Goal: Information Seeking & Learning: Learn about a topic

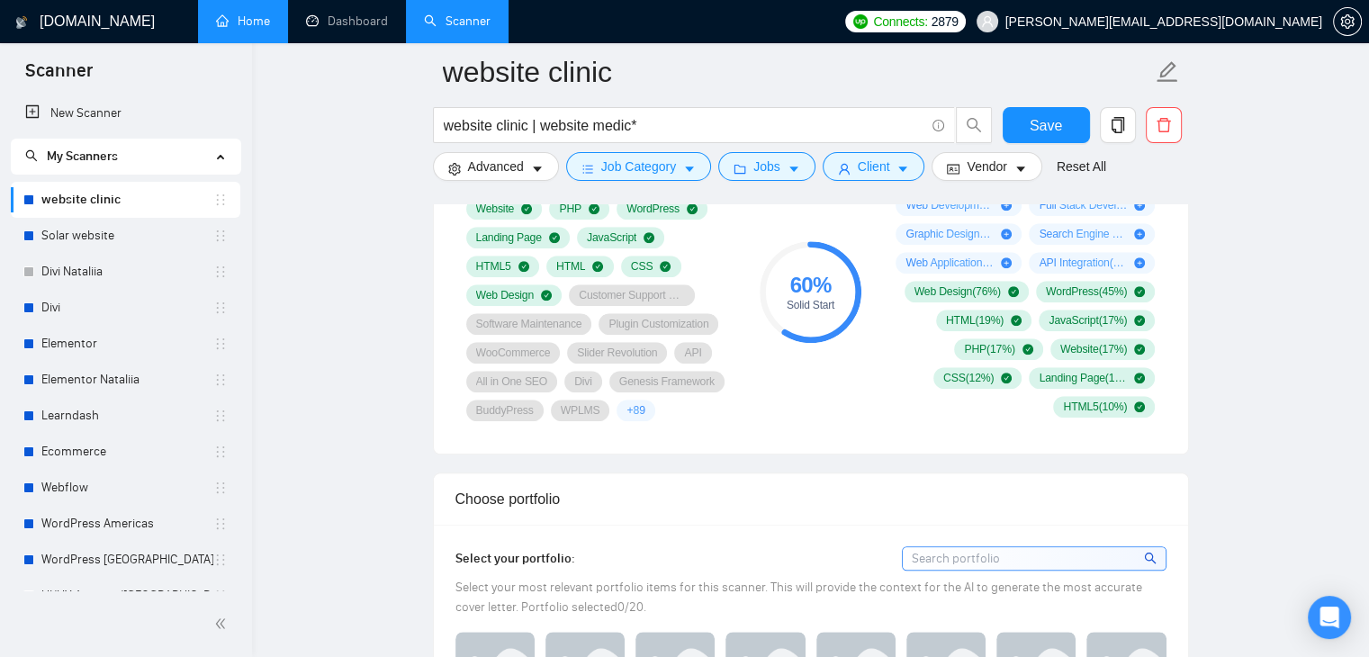
scroll to position [1196, 0]
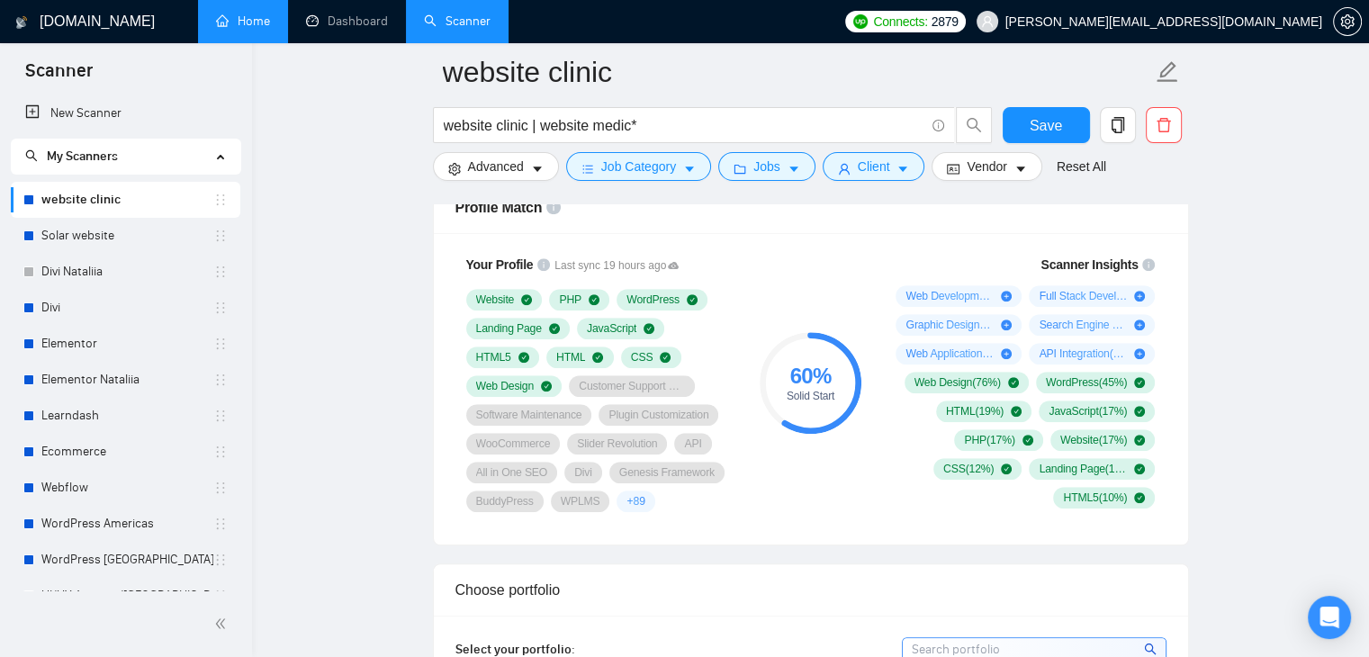
click at [252, 26] on link "Home" at bounding box center [243, 21] width 54 height 15
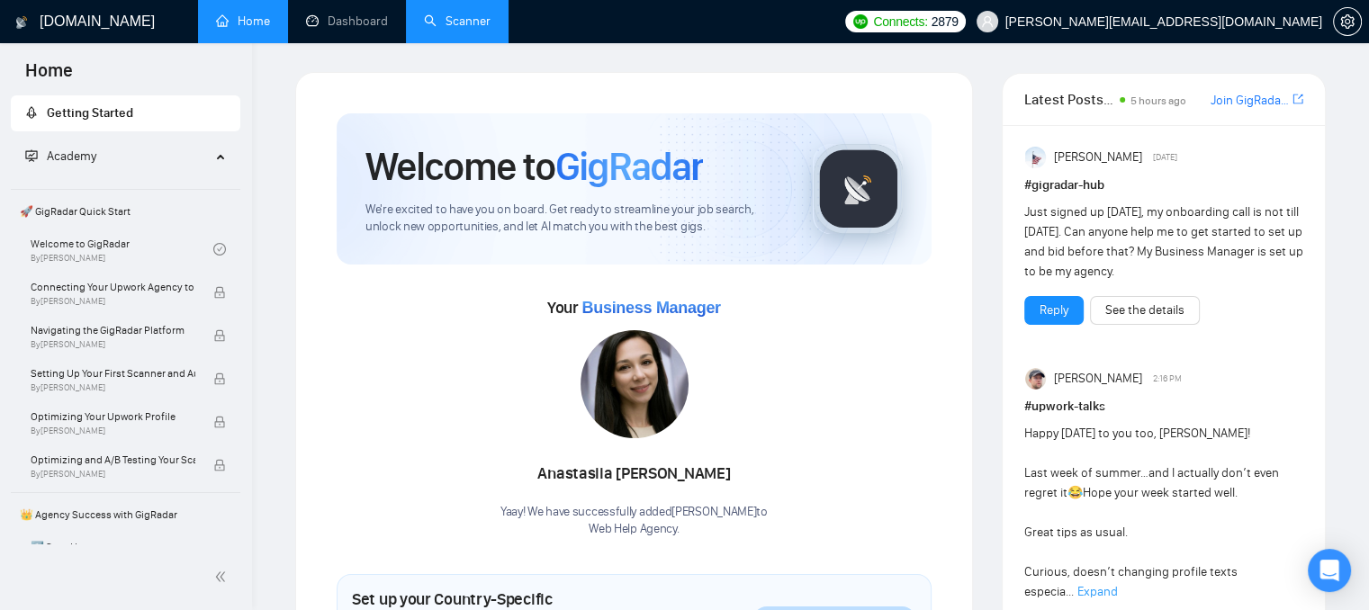
click at [456, 29] on link "Scanner" at bounding box center [457, 21] width 67 height 15
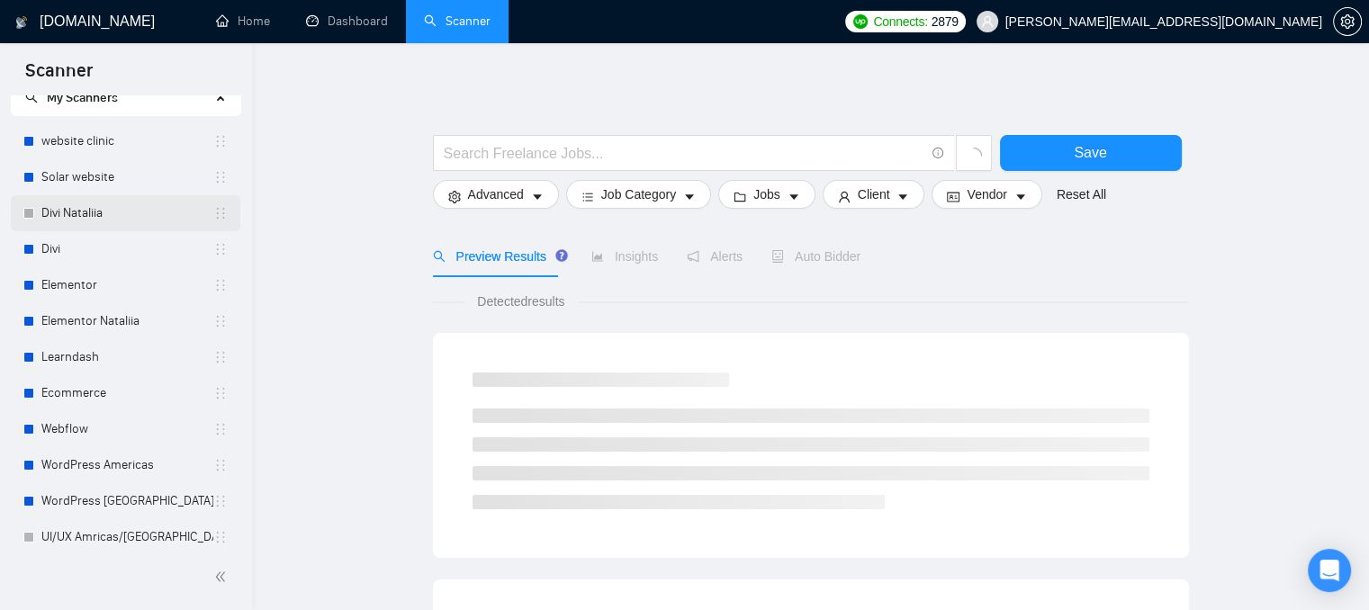
scroll to position [90, 0]
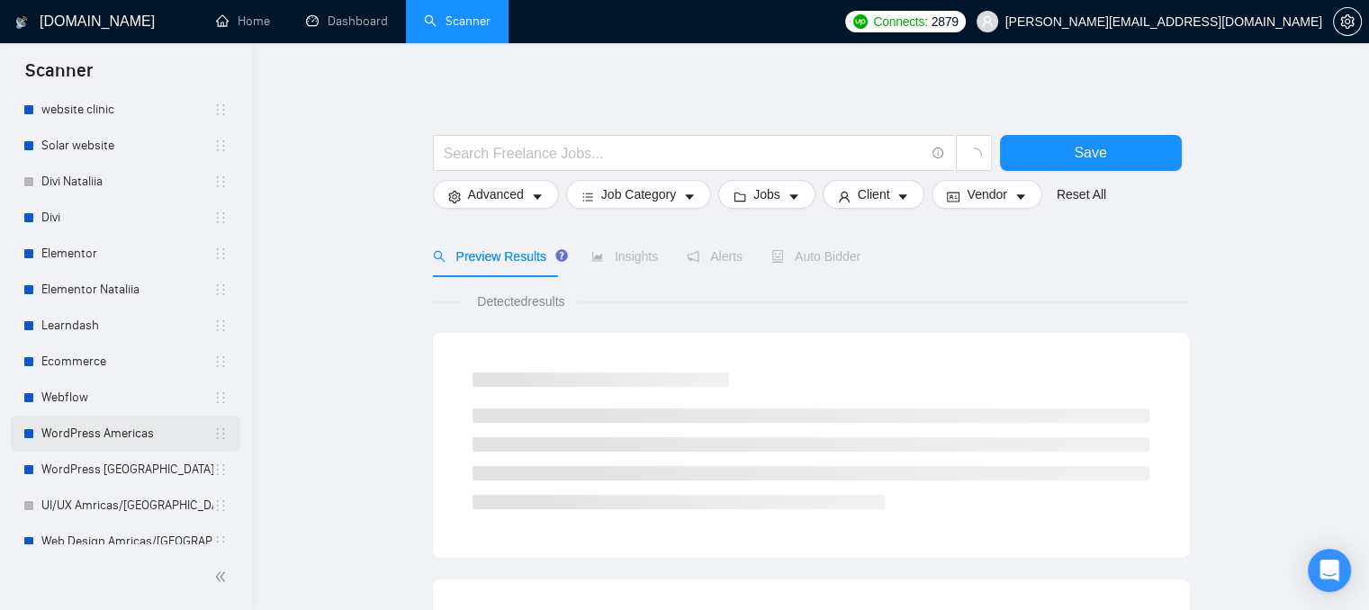
click at [75, 444] on link "WordPress Americas" at bounding box center [127, 434] width 172 height 36
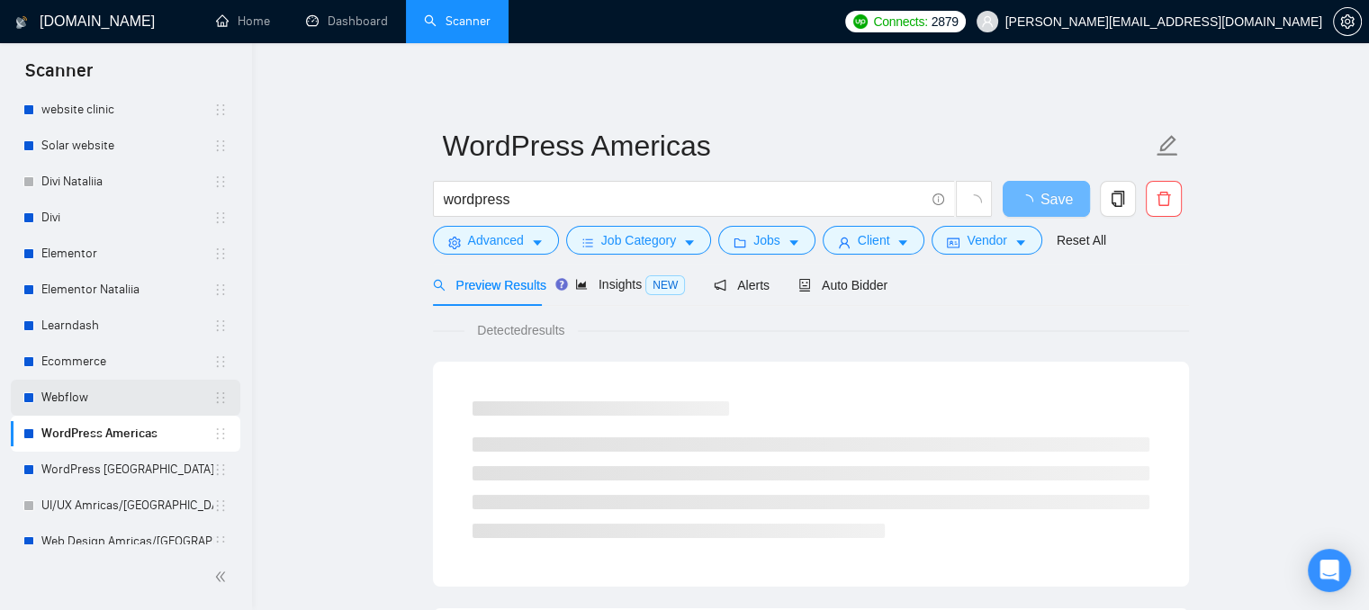
scroll to position [180, 0]
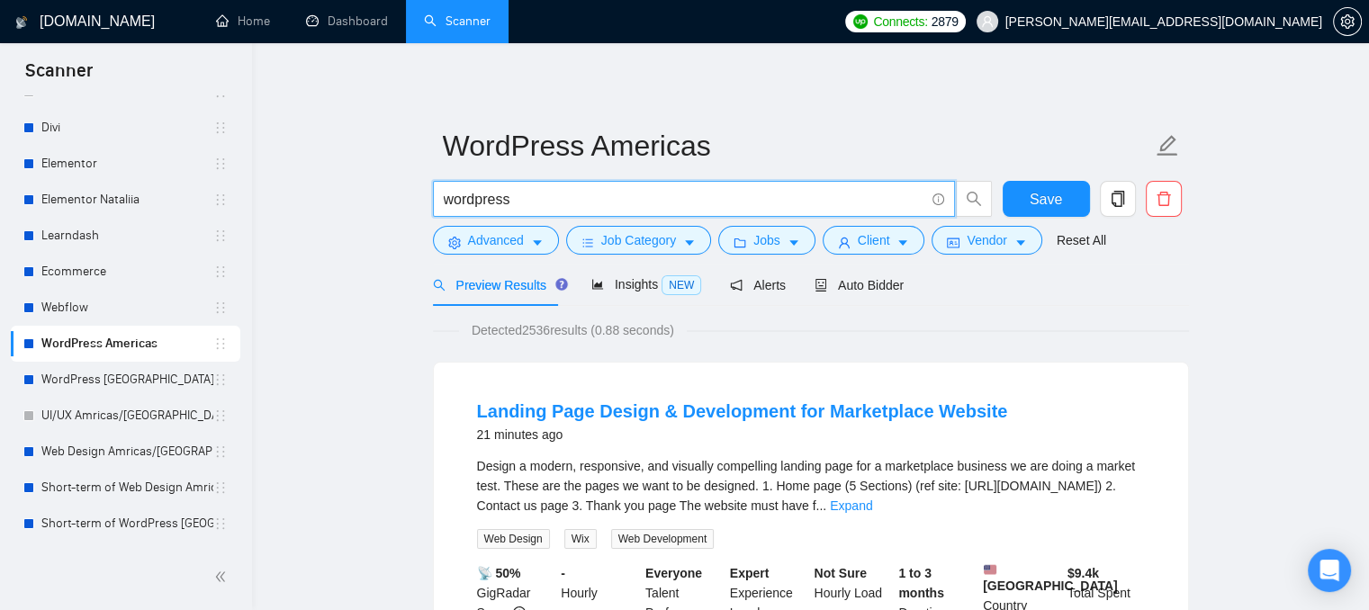
click at [529, 203] on input "wordpress" at bounding box center [684, 199] width 481 height 23
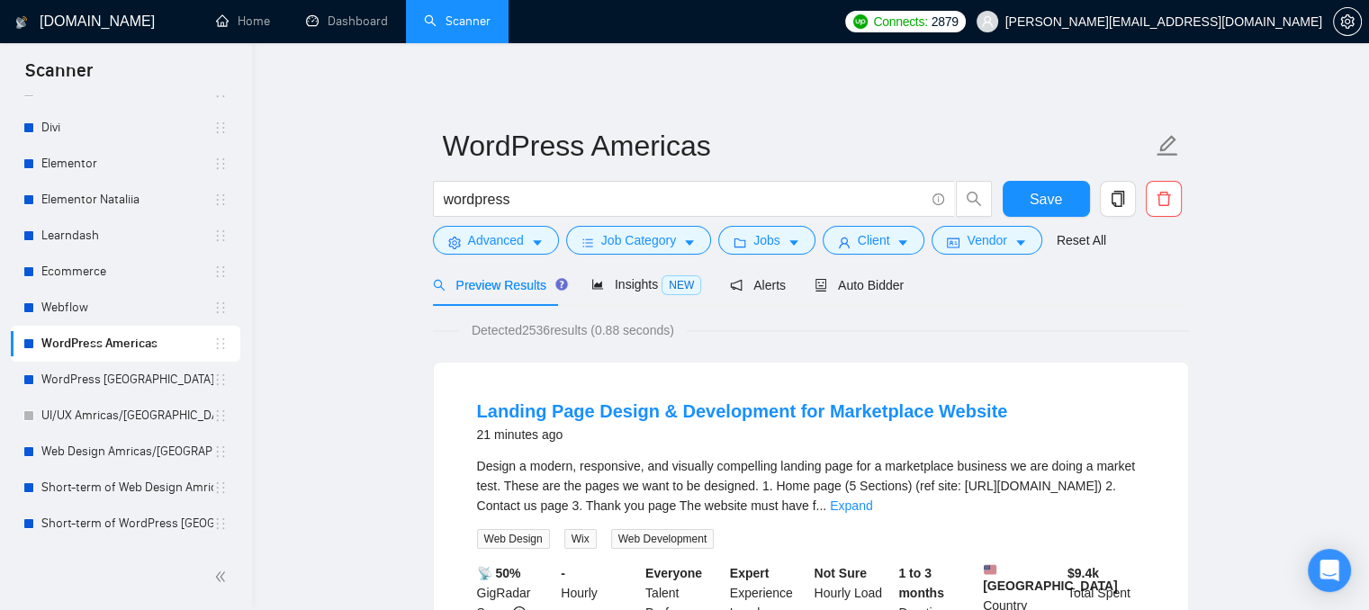
click at [544, 195] on input "wordpress" at bounding box center [684, 199] width 481 height 23
click at [861, 235] on span "Client" at bounding box center [874, 240] width 32 height 20
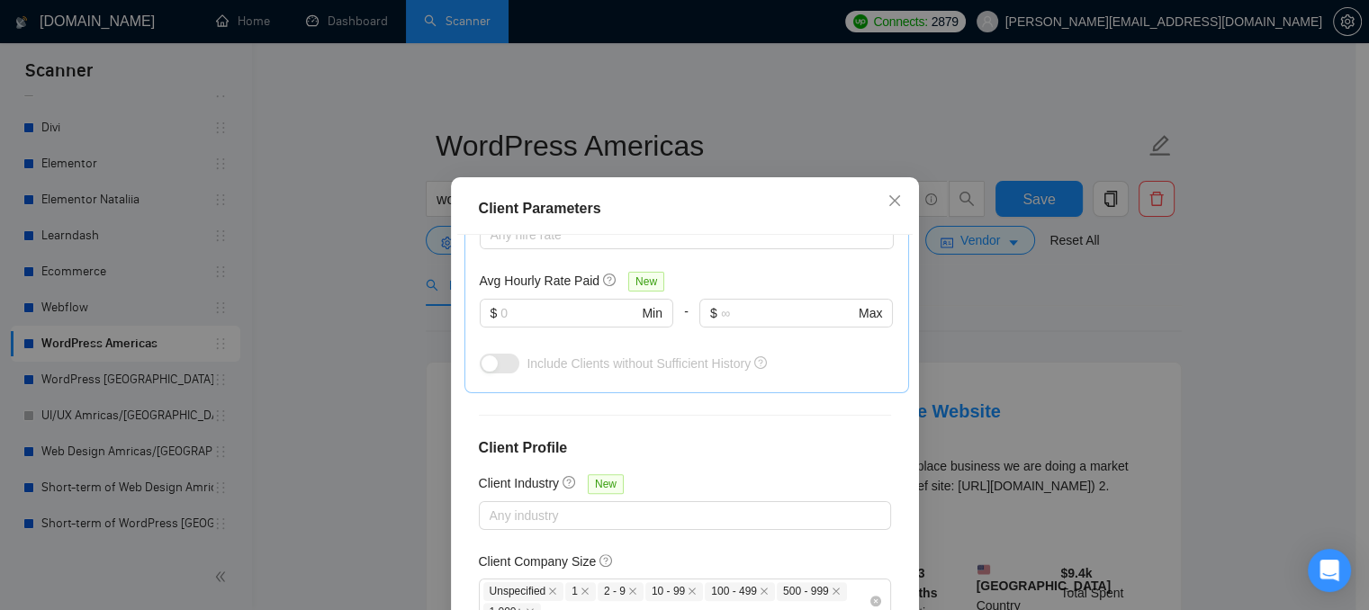
scroll to position [540, 0]
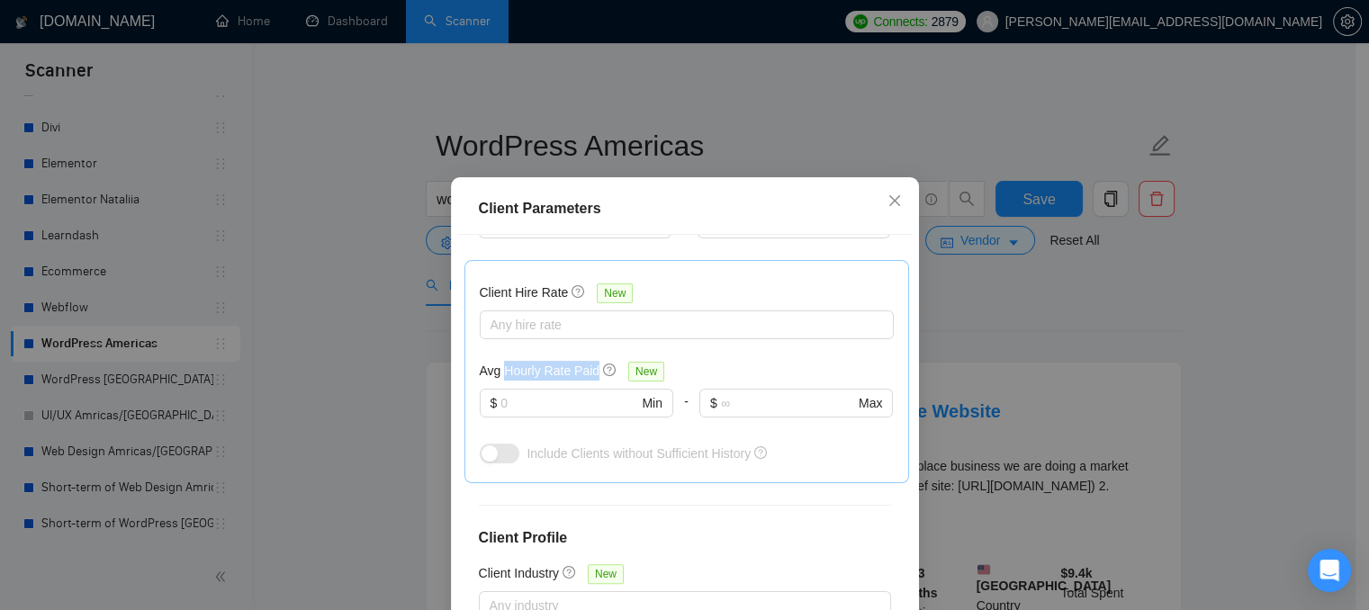
drag, startPoint x: 498, startPoint y: 372, endPoint x: 588, endPoint y: 375, distance: 90.1
click at [588, 375] on h5 "Avg Hourly Rate Paid" at bounding box center [540, 371] width 121 height 20
click at [889, 203] on icon "close" at bounding box center [894, 200] width 11 height 11
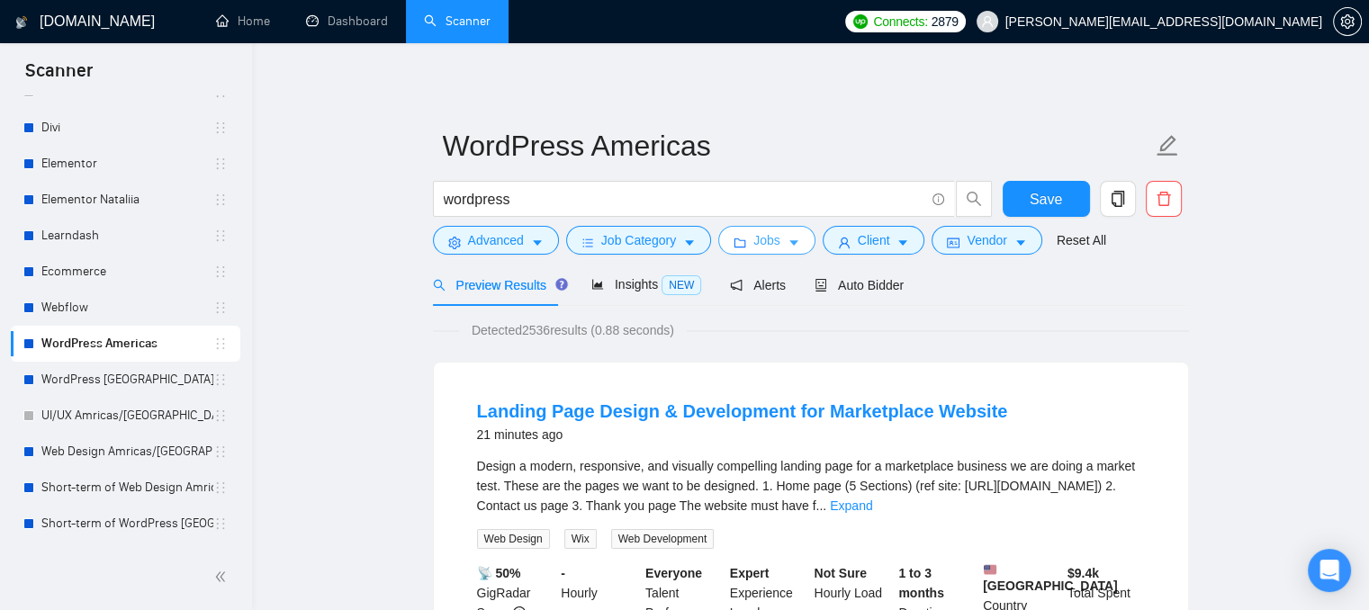
click at [748, 239] on button "Jobs" at bounding box center [766, 240] width 97 height 29
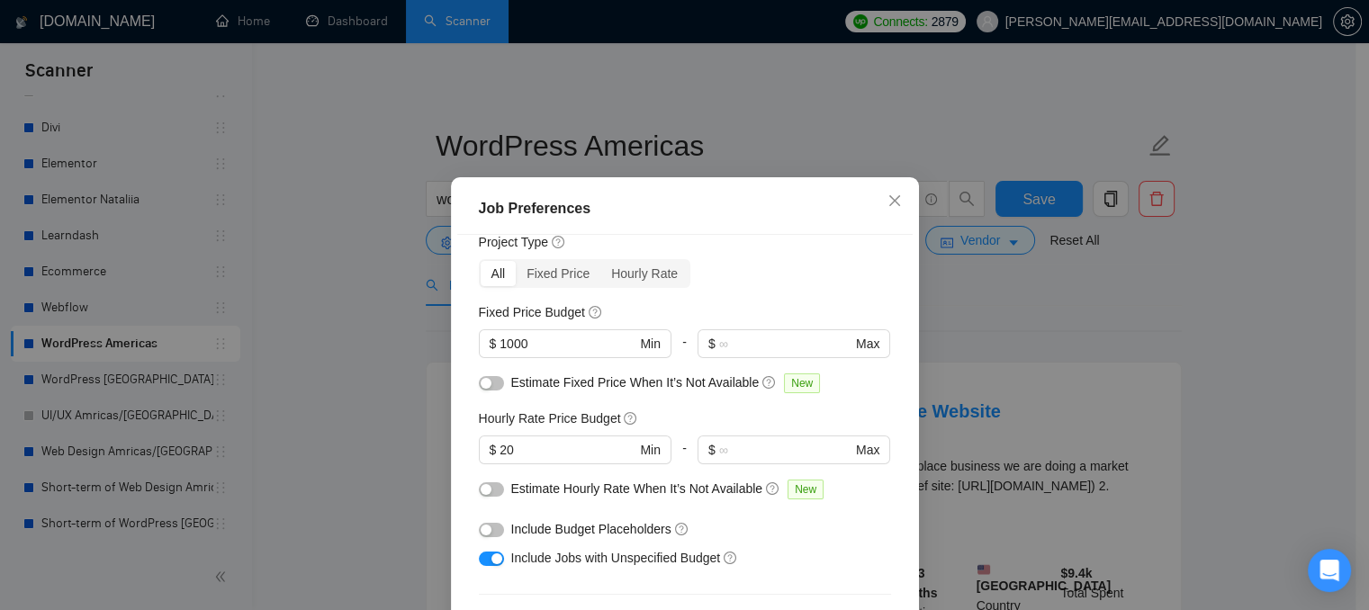
scroll to position [90, 0]
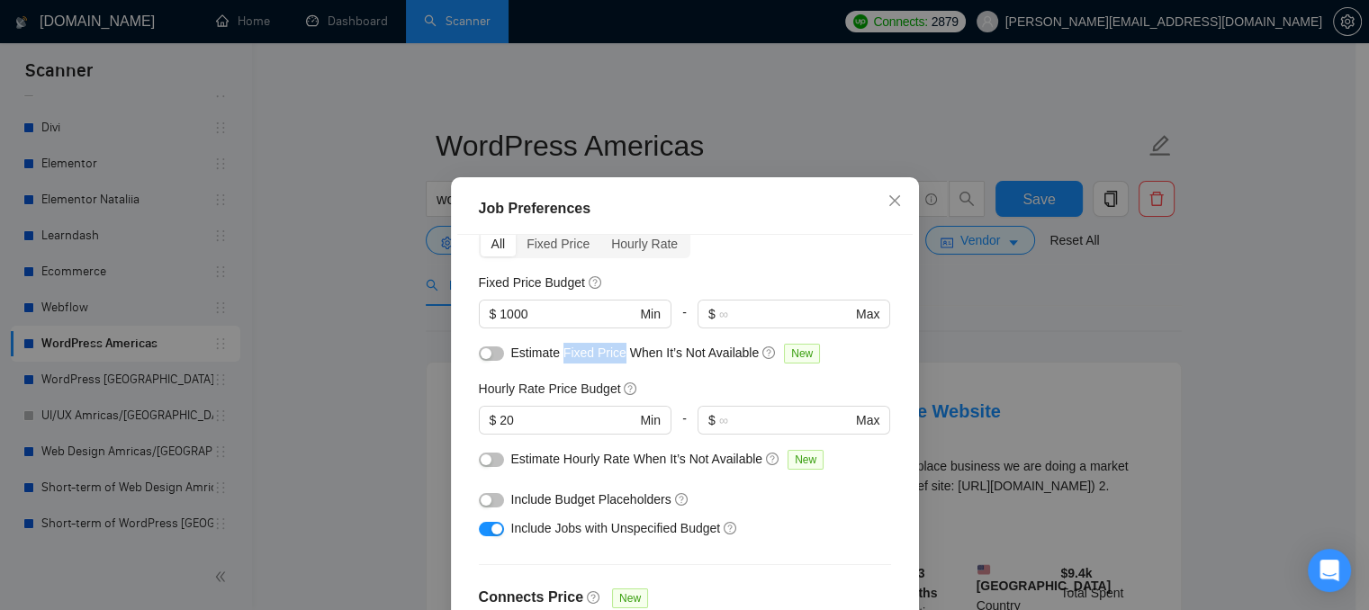
drag, startPoint x: 556, startPoint y: 357, endPoint x: 612, endPoint y: 354, distance: 56.8
click at [612, 354] on span "Estimate Fixed Price When It’s Not Available" at bounding box center [635, 353] width 248 height 14
drag, startPoint x: 557, startPoint y: 461, endPoint x: 617, endPoint y: 464, distance: 59.5
click at [617, 464] on span "Estimate Hourly Rate When It’s Not Available" at bounding box center [637, 459] width 252 height 14
click at [888, 206] on icon "close" at bounding box center [895, 201] width 14 height 14
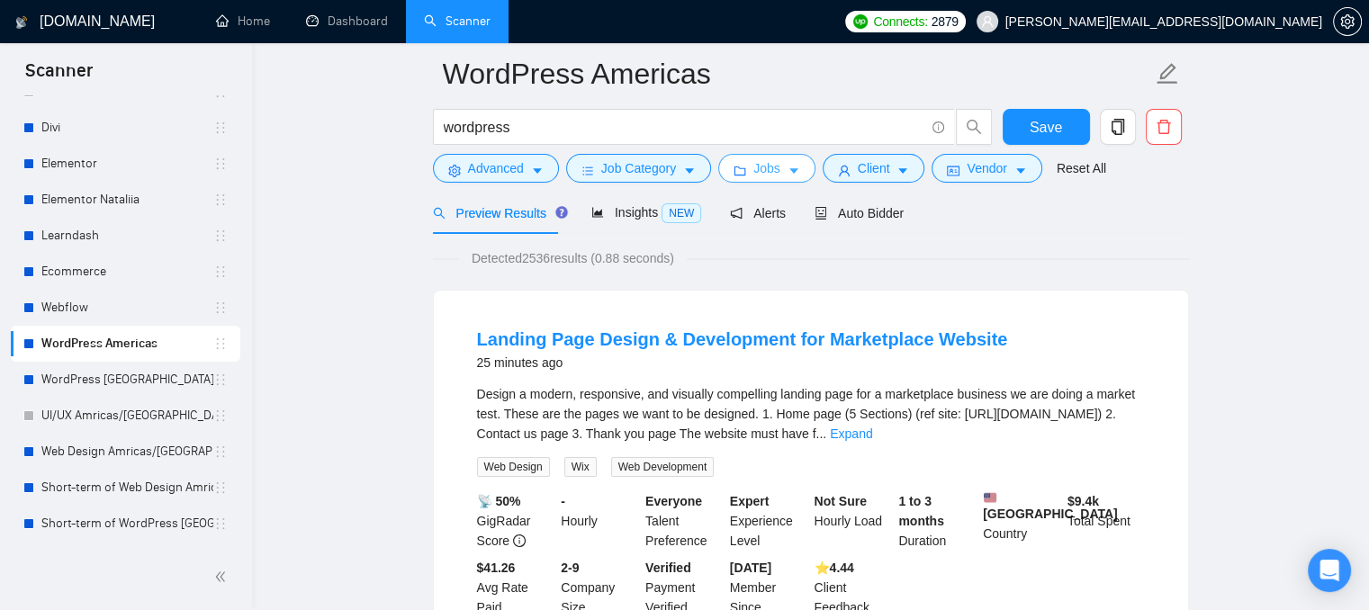
scroll to position [0, 0]
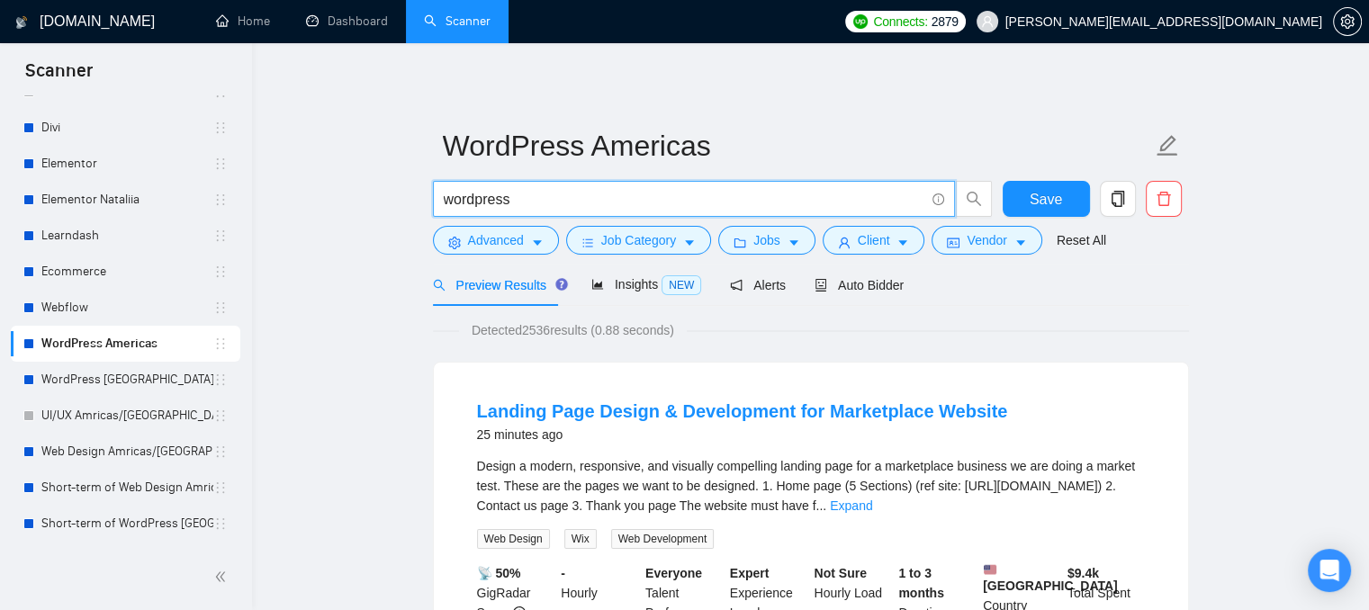
click at [569, 204] on input "wordpress" at bounding box center [684, 199] width 481 height 23
click at [871, 283] on span "Auto Bidder" at bounding box center [859, 285] width 89 height 14
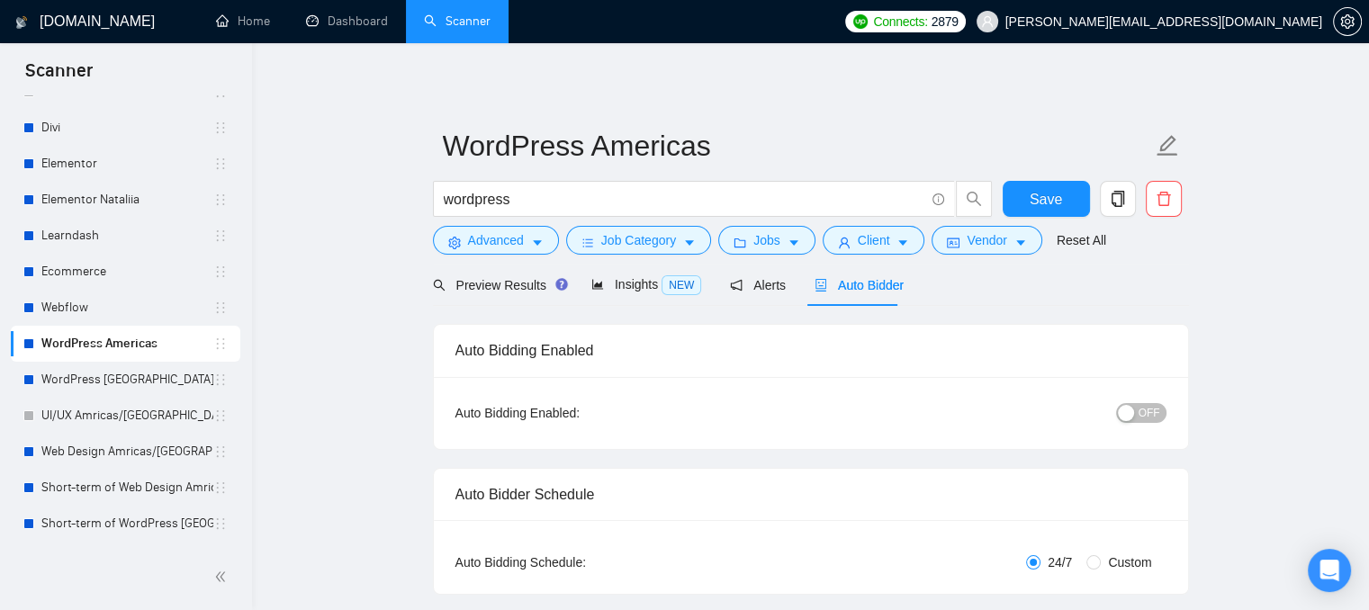
radio input "false"
radio input "true"
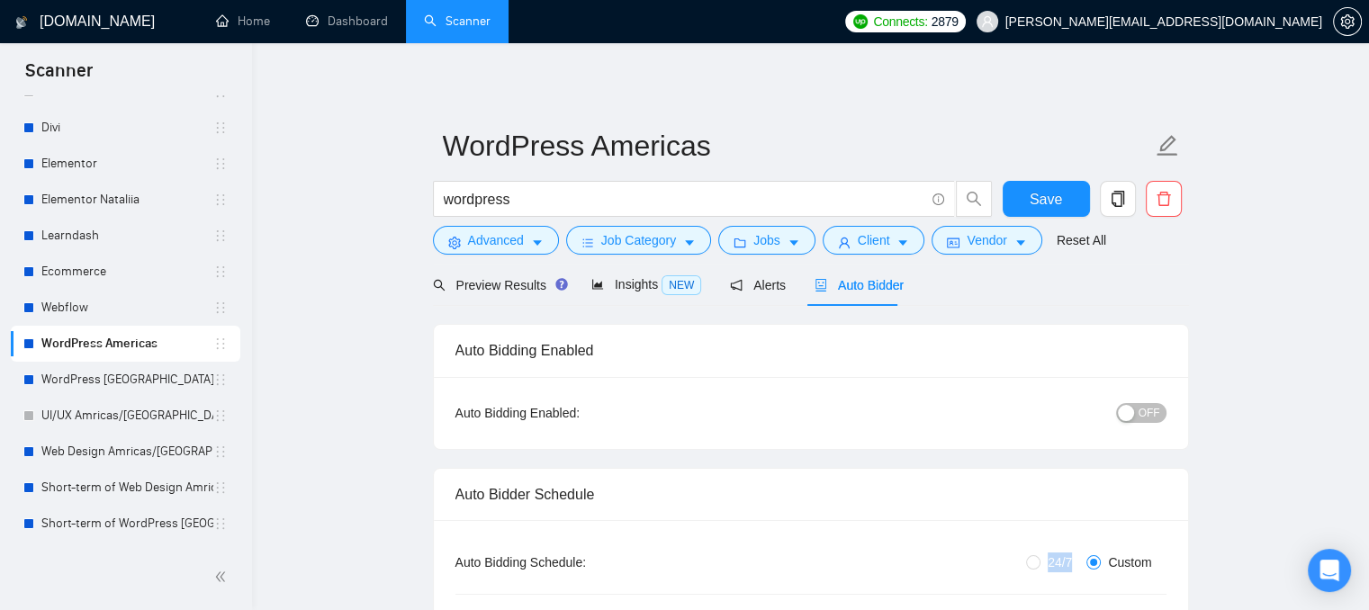
drag, startPoint x: 1019, startPoint y: 563, endPoint x: 1072, endPoint y: 570, distance: 53.6
click at [1072, 570] on div "24/7 Custom" at bounding box center [929, 563] width 474 height 20
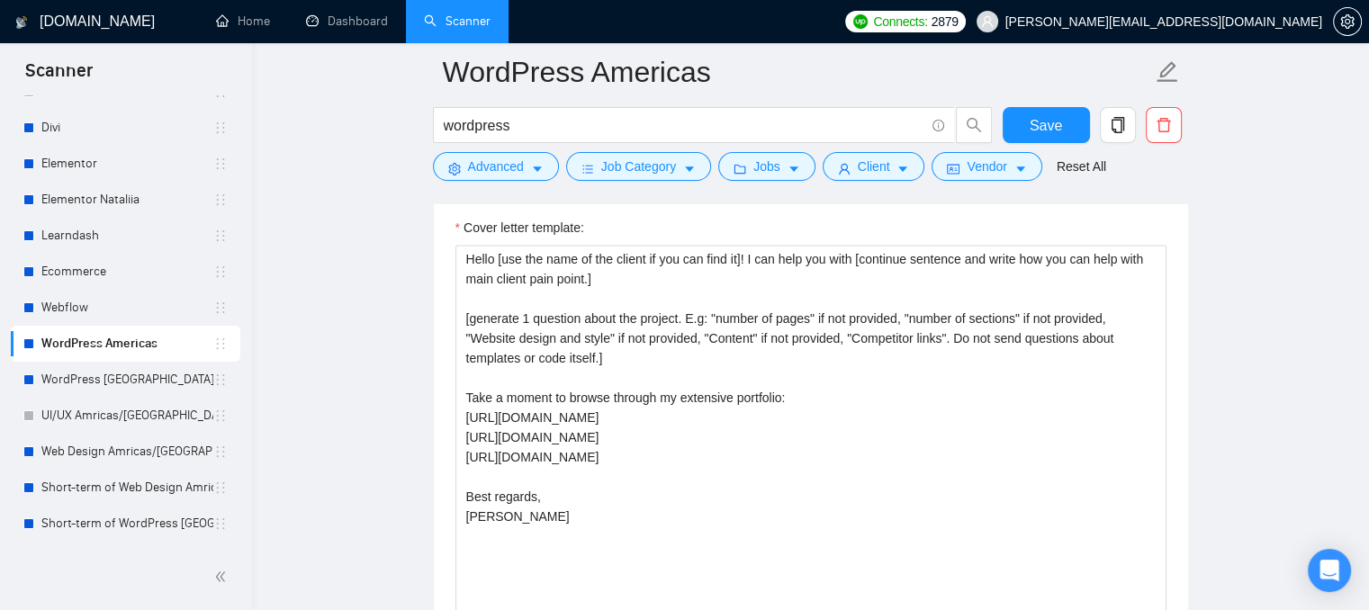
scroll to position [2341, 0]
click at [328, 15] on link "Dashboard" at bounding box center [347, 21] width 82 height 15
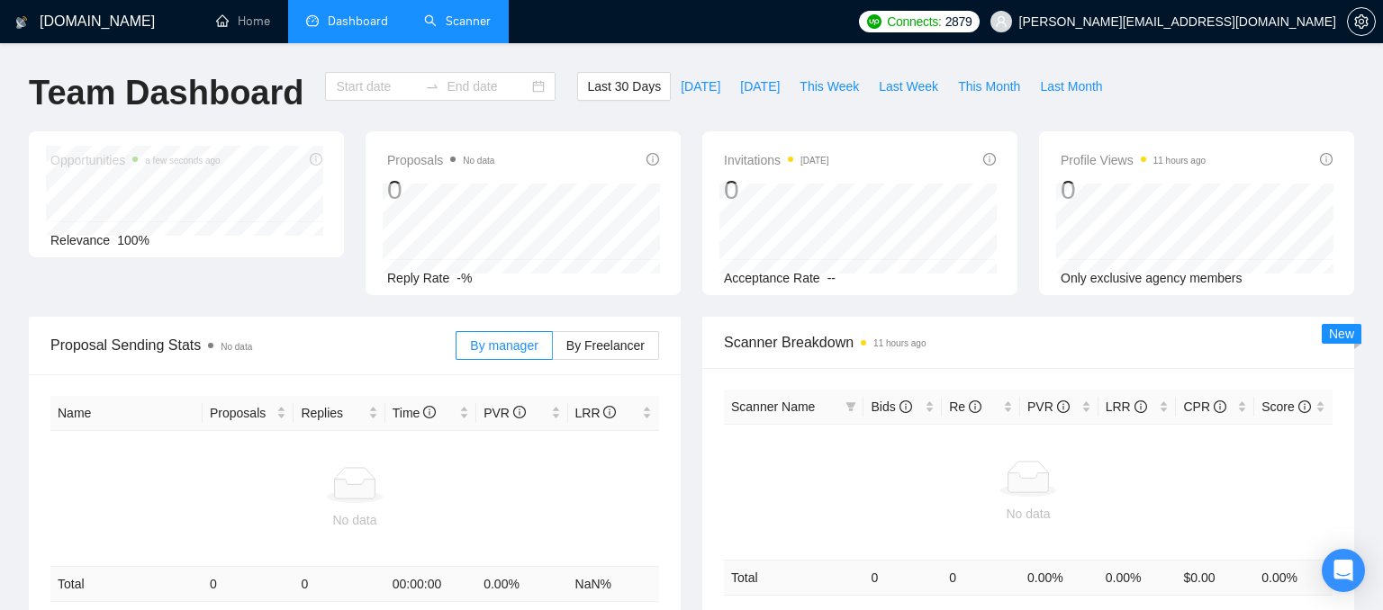
type input "2025-07-26"
type input "2025-08-25"
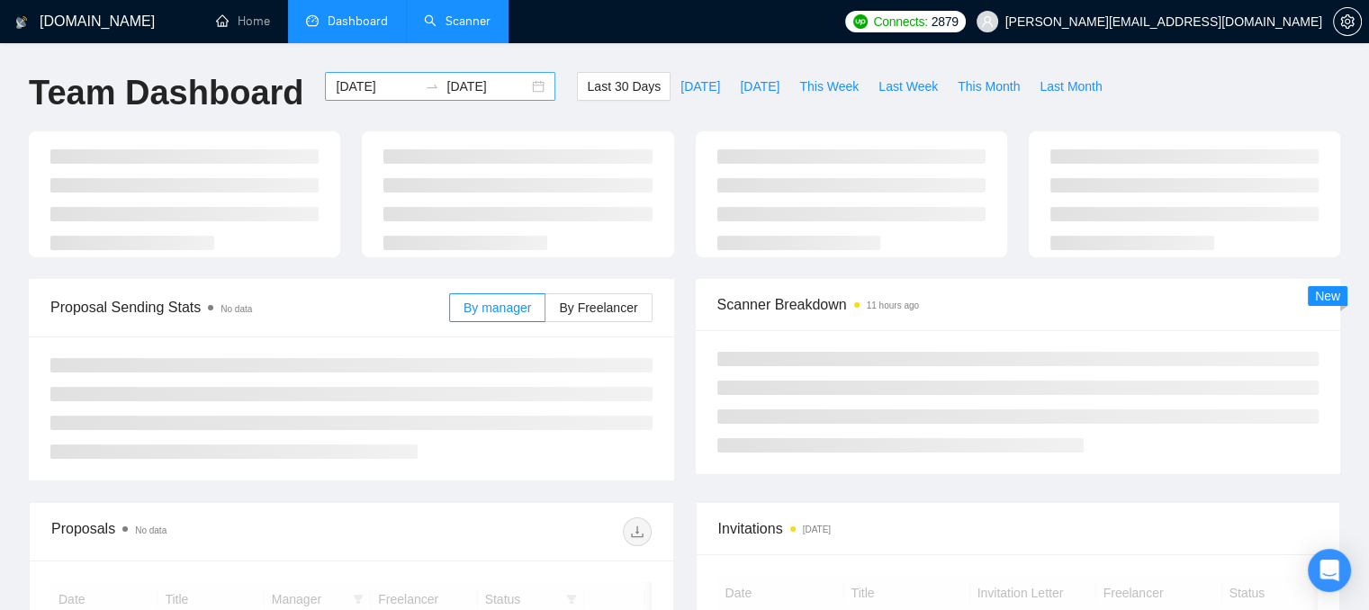
click at [370, 90] on input "2025-07-26" at bounding box center [377, 87] width 82 height 20
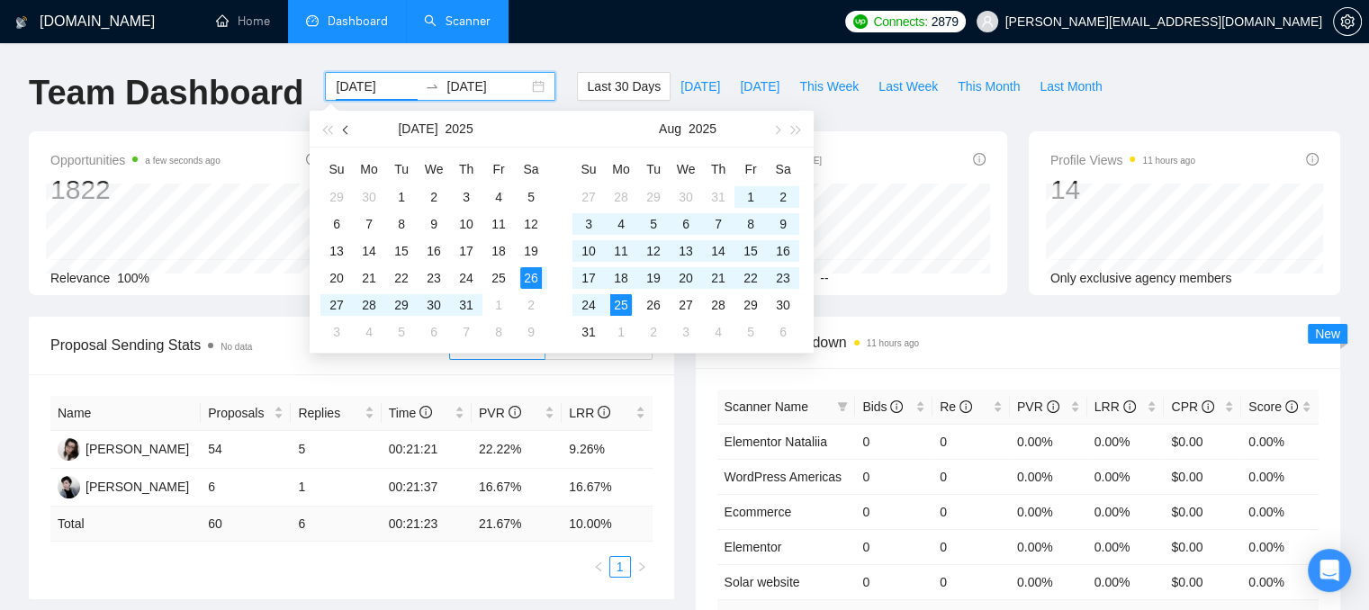
click at [337, 123] on button "button" at bounding box center [347, 129] width 20 height 36
click at [339, 123] on button "button" at bounding box center [347, 129] width 20 height 36
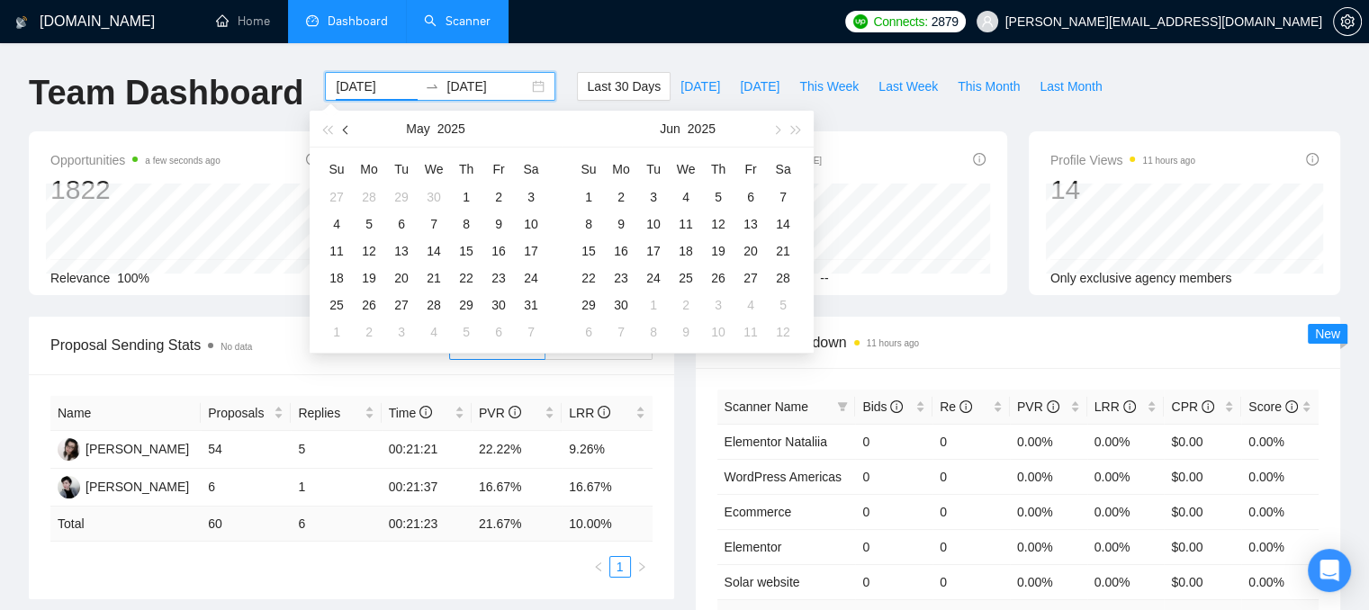
click at [341, 123] on button "button" at bounding box center [347, 129] width 20 height 36
click at [342, 123] on button "button" at bounding box center [347, 129] width 20 height 36
type input "[DATE]"
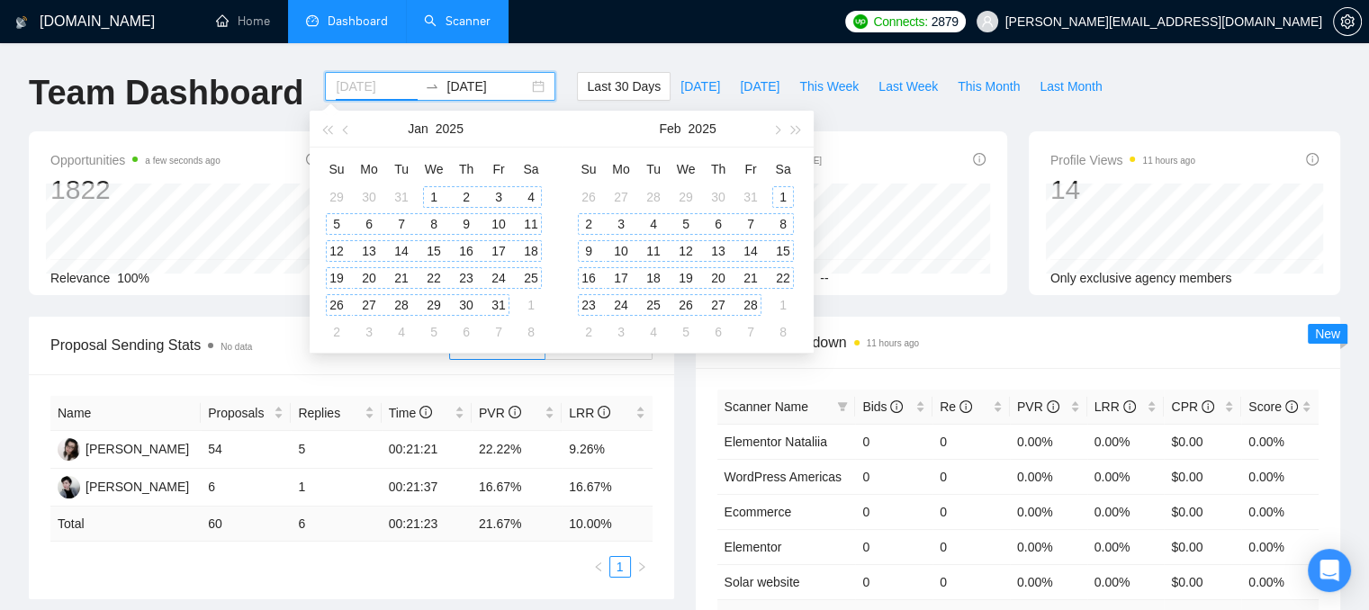
click at [434, 199] on div "1" at bounding box center [434, 197] width 22 height 22
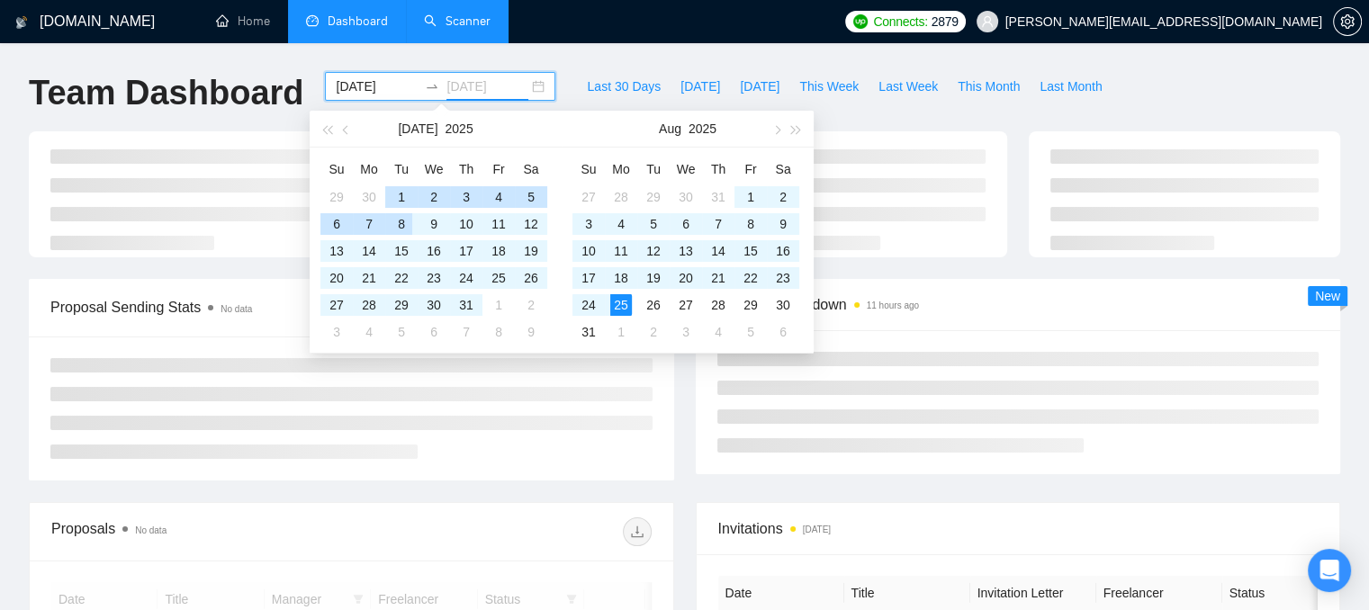
type input "2025-08-25"
click at [544, 59] on div "GigRadar.io Home Dashboard Scanner Connects: 2879 oleksandr@webhelpagency.com T…" at bounding box center [684, 607] width 1369 height 1215
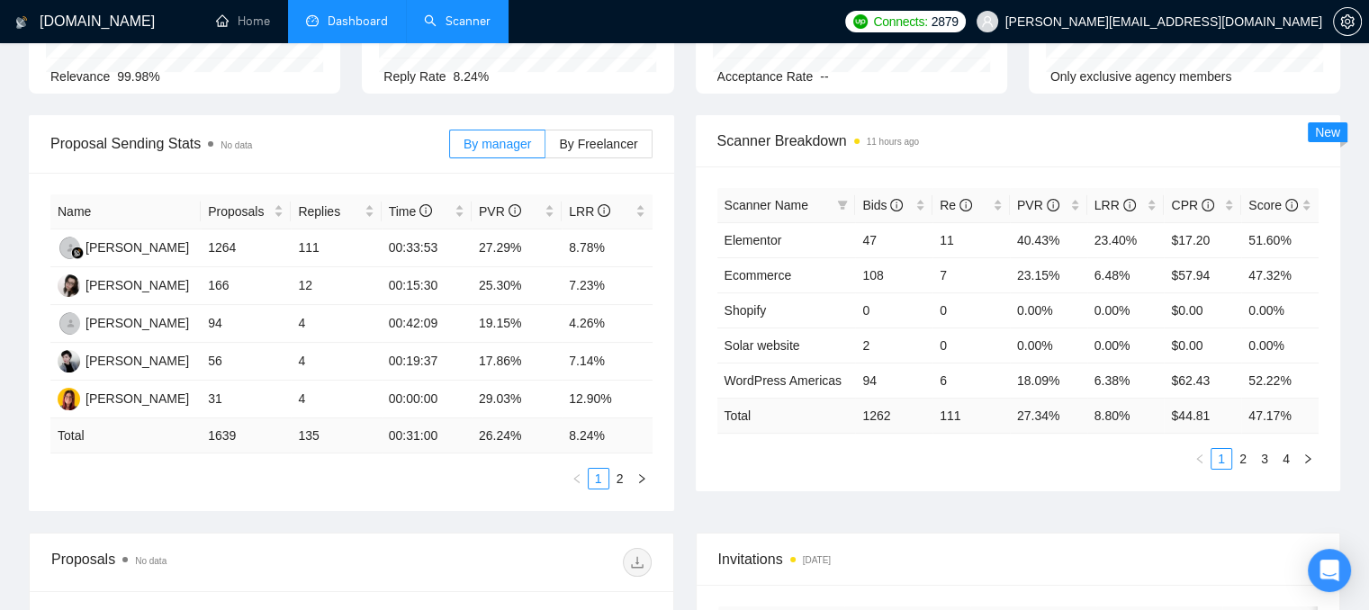
scroll to position [180, 0]
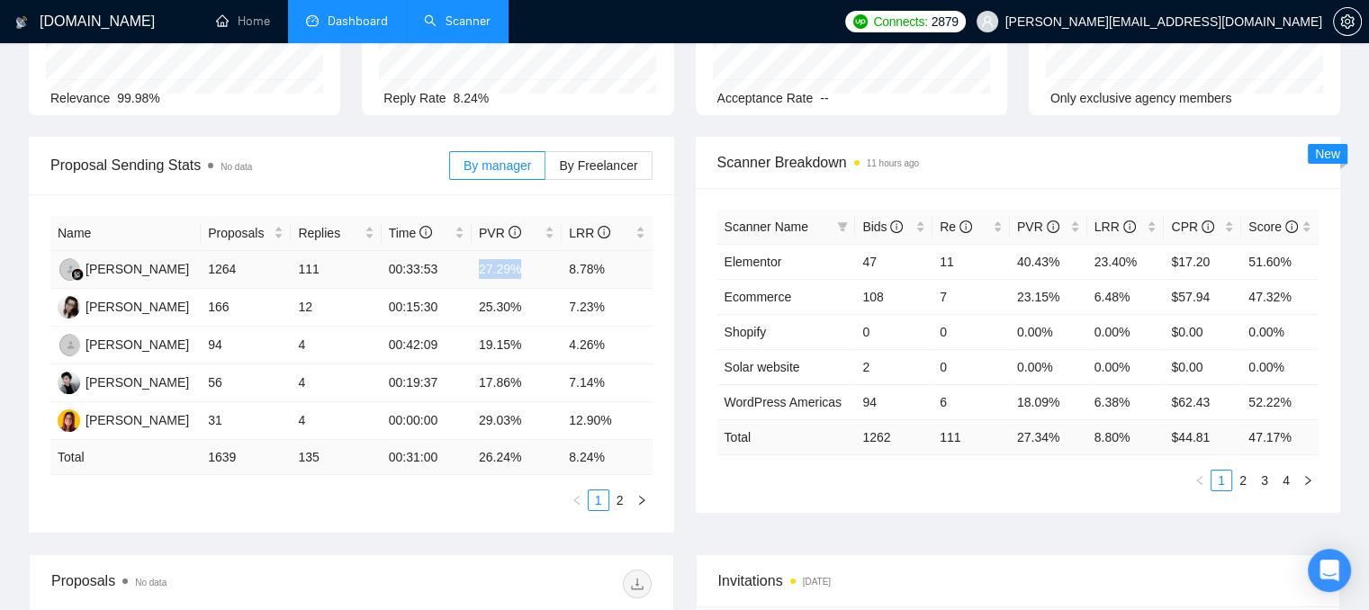
drag, startPoint x: 475, startPoint y: 271, endPoint x: 519, endPoint y: 265, distance: 43.7
click at [519, 265] on td "27.29%" at bounding box center [517, 270] width 90 height 38
drag, startPoint x: 569, startPoint y: 272, endPoint x: 603, endPoint y: 273, distance: 34.2
click at [603, 273] on td "8.78%" at bounding box center [607, 270] width 90 height 38
click at [598, 281] on td "8.78%" at bounding box center [607, 270] width 90 height 38
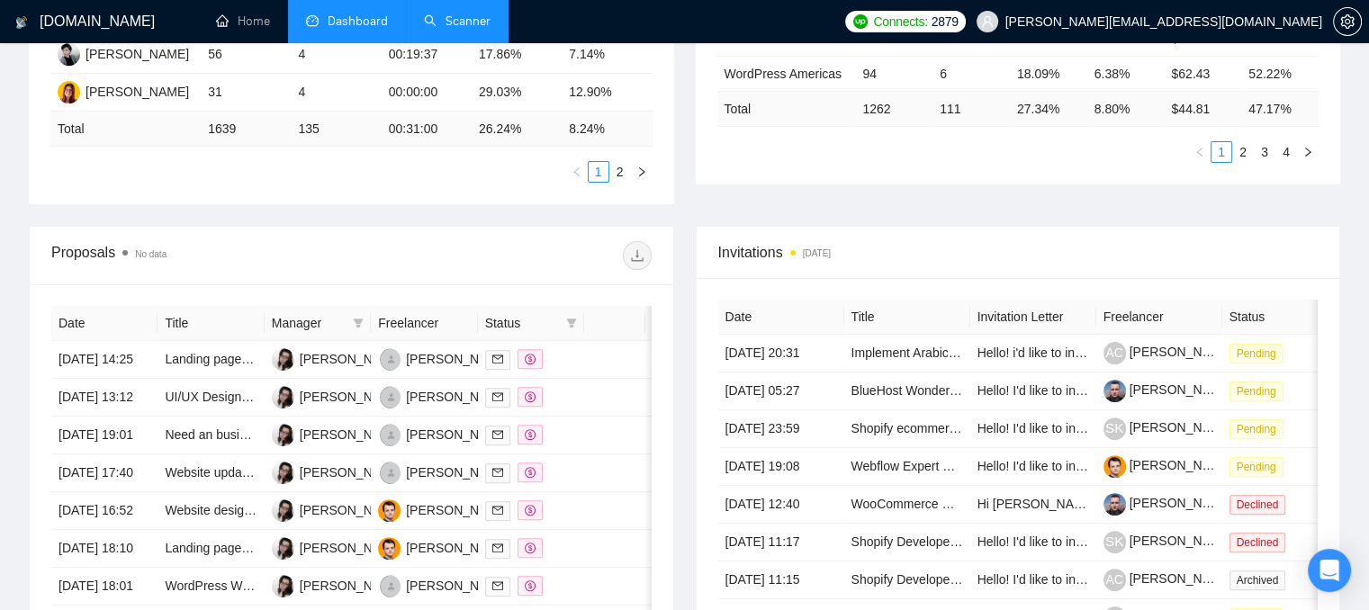
scroll to position [540, 0]
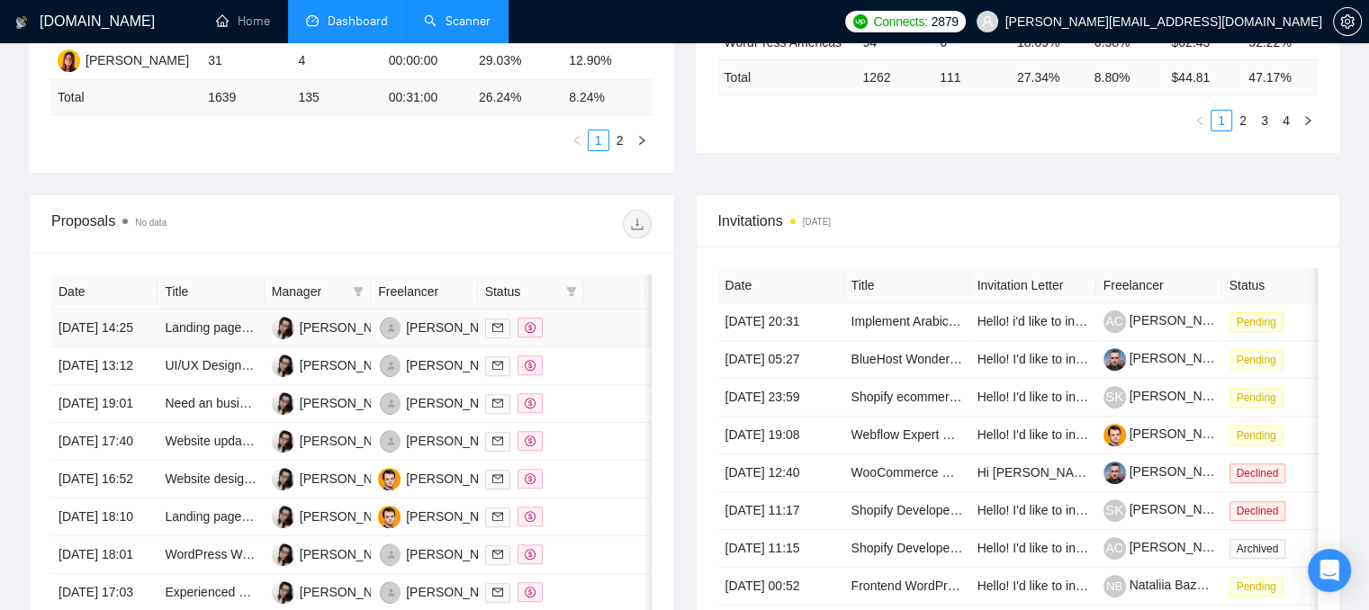
click at [591, 339] on td at bounding box center [614, 329] width 61 height 38
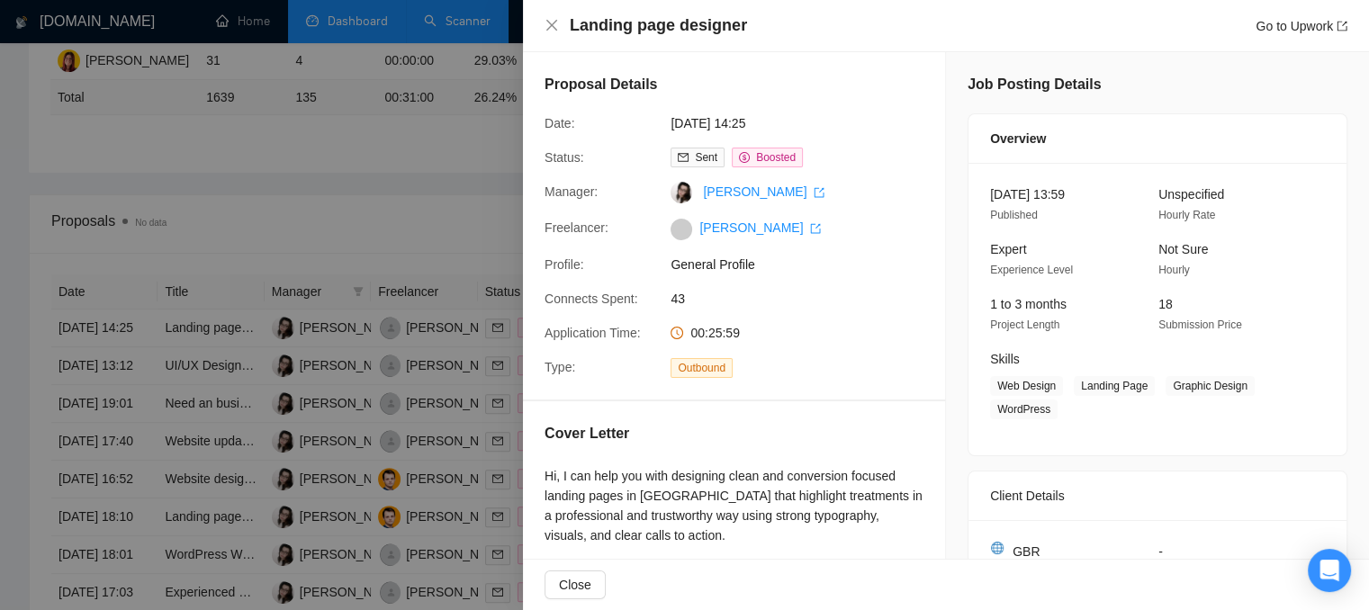
click at [397, 230] on div at bounding box center [684, 305] width 1369 height 610
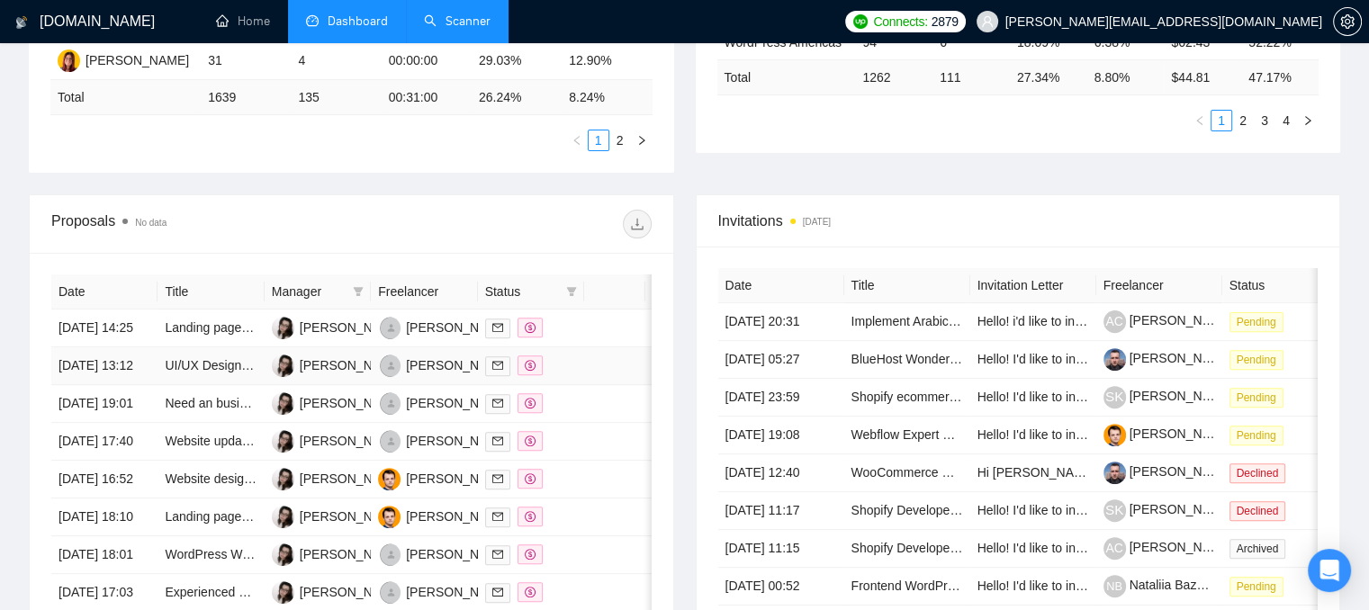
click at [566, 376] on div at bounding box center [531, 366] width 92 height 21
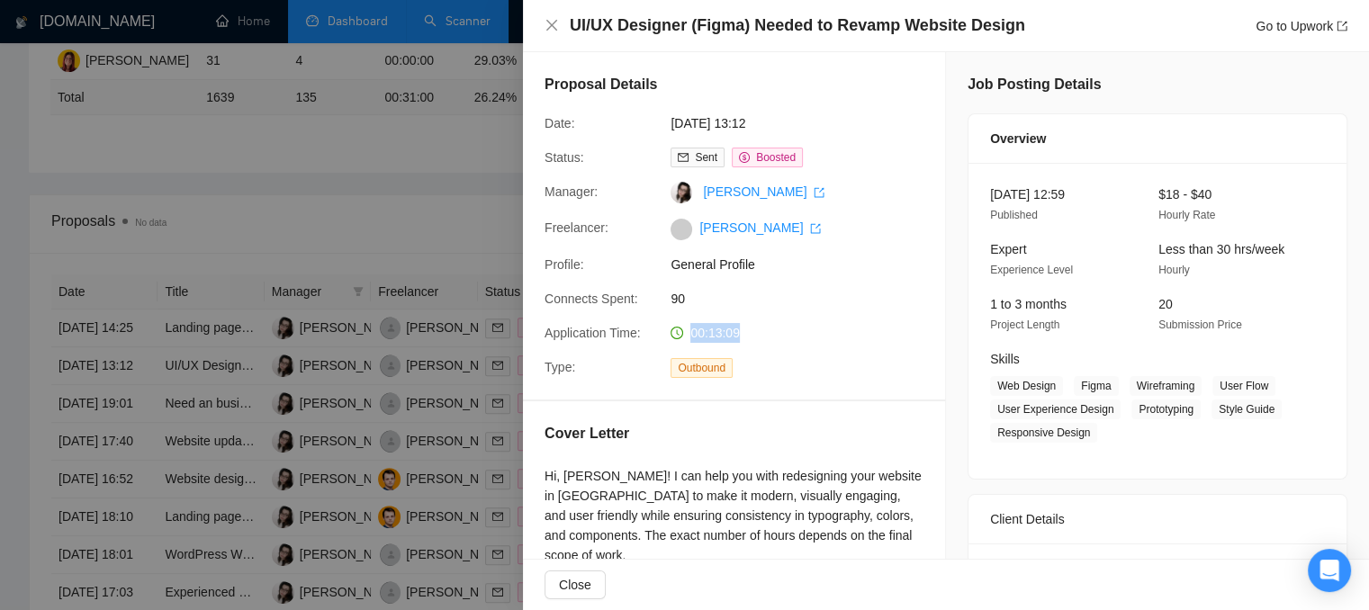
drag, startPoint x: 743, startPoint y: 339, endPoint x: 684, endPoint y: 332, distance: 59.0
click at [684, 332] on div "00:13:09" at bounding box center [759, 333] width 190 height 20
click at [425, 253] on div at bounding box center [684, 305] width 1369 height 610
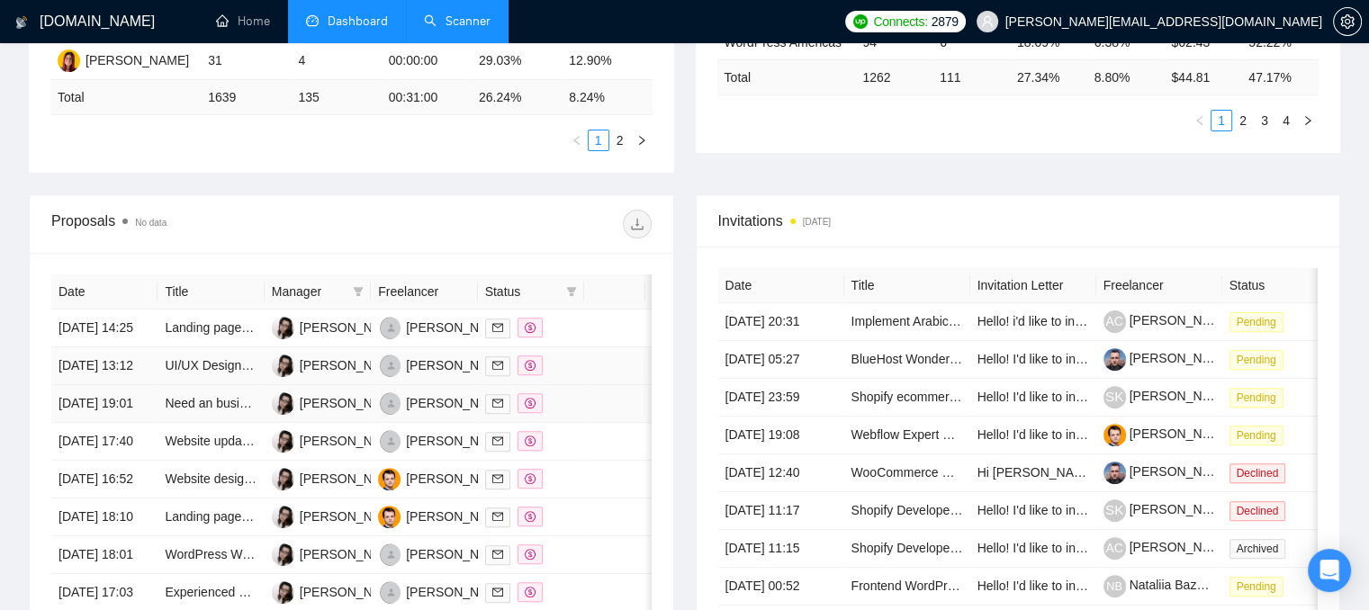
click at [570, 414] on div at bounding box center [531, 403] width 92 height 21
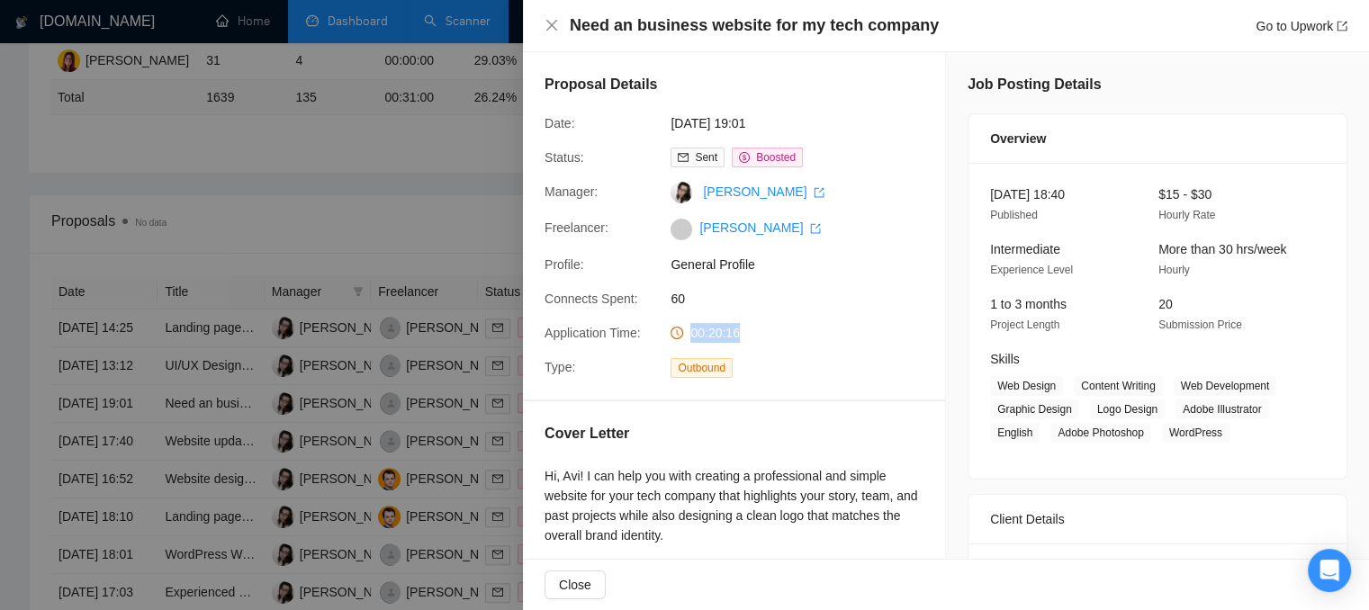
drag, startPoint x: 740, startPoint y: 330, endPoint x: 683, endPoint y: 327, distance: 56.8
click at [683, 327] on div "00:20:16" at bounding box center [759, 333] width 190 height 20
click at [382, 136] on div at bounding box center [684, 305] width 1369 height 610
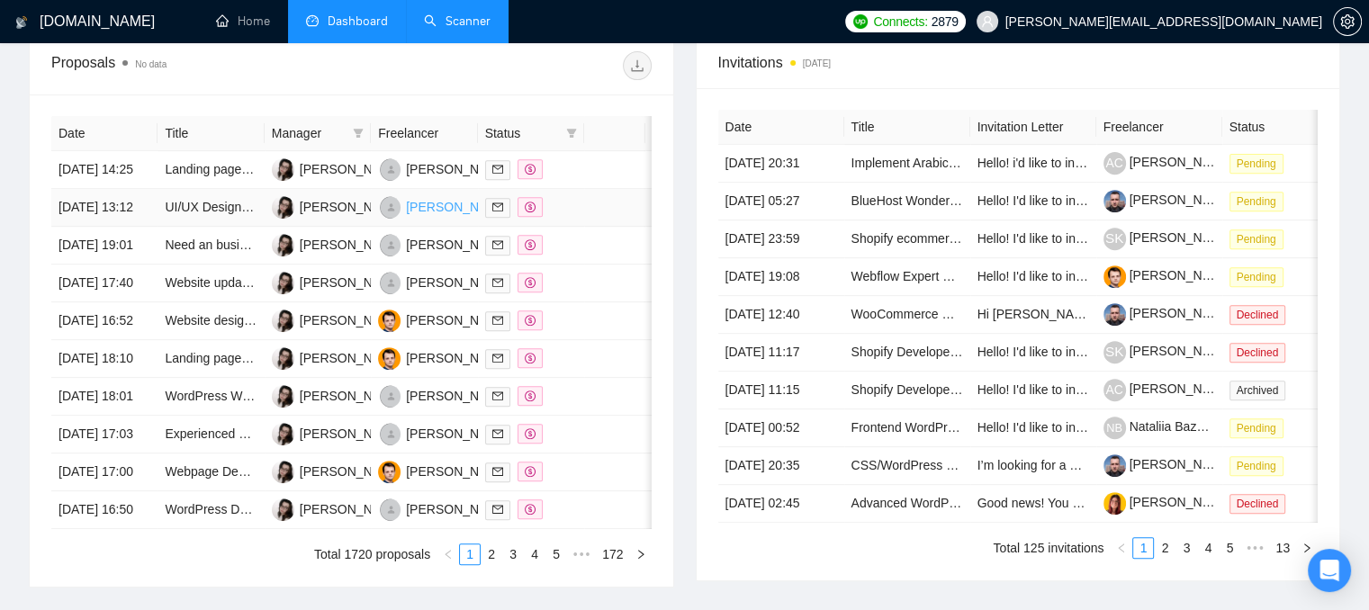
scroll to position [720, 0]
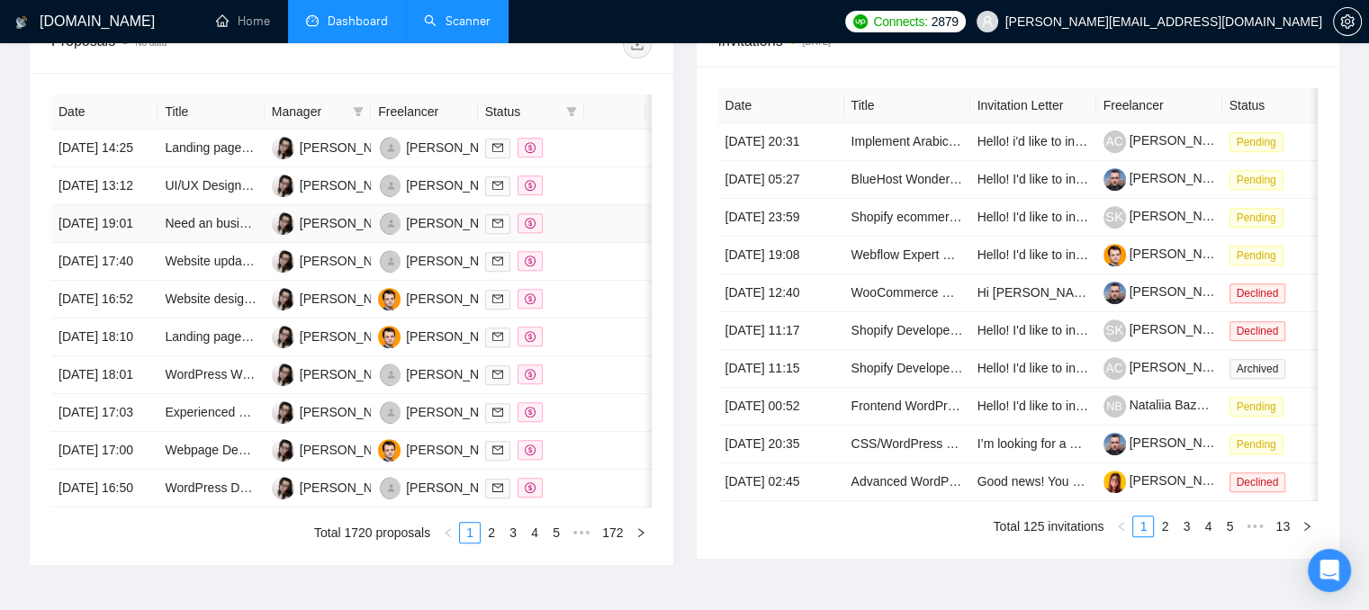
click at [593, 243] on td at bounding box center [614, 224] width 61 height 38
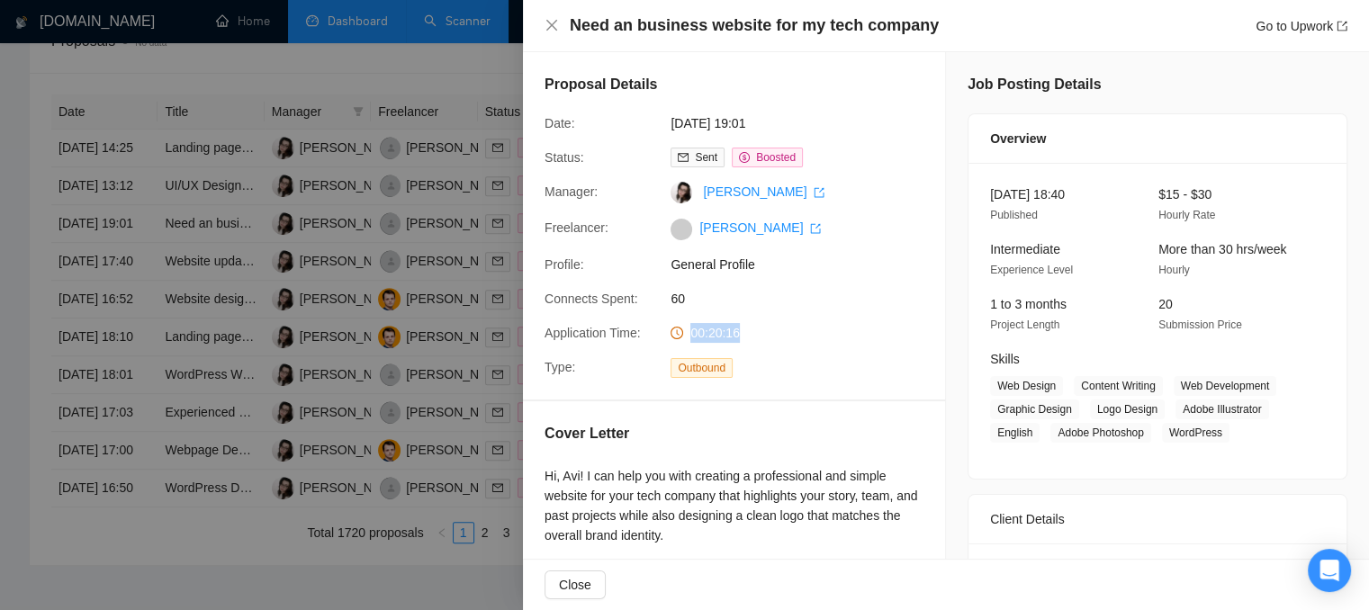
drag, startPoint x: 756, startPoint y: 338, endPoint x: 666, endPoint y: 318, distance: 92.2
click at [668, 318] on div "Proposal Details Date: 22 Aug, 2025 19:01 Status: Sent Boosted Manager: Polina …" at bounding box center [734, 226] width 422 height 348
click at [450, 330] on div at bounding box center [684, 305] width 1369 height 610
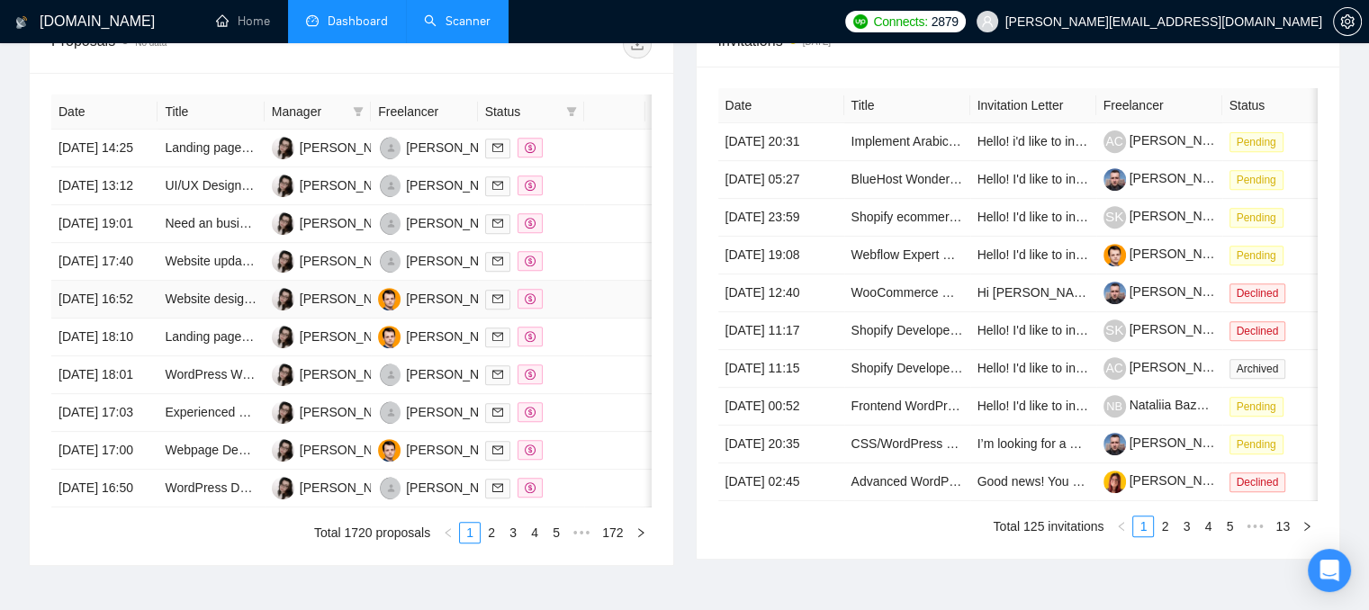
click at [583, 319] on td at bounding box center [531, 300] width 106 height 38
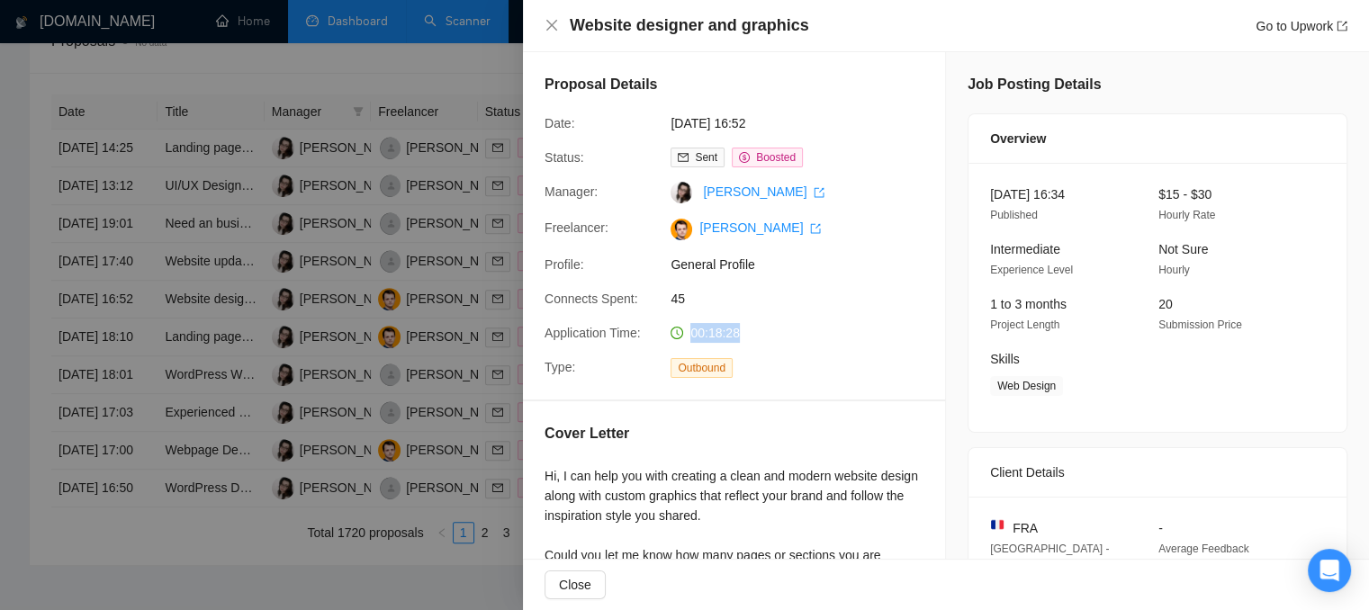
drag, startPoint x: 709, startPoint y: 336, endPoint x: 673, endPoint y: 330, distance: 37.3
click at [673, 330] on div "00:18:28" at bounding box center [759, 333] width 190 height 20
click at [440, 293] on div at bounding box center [684, 305] width 1369 height 610
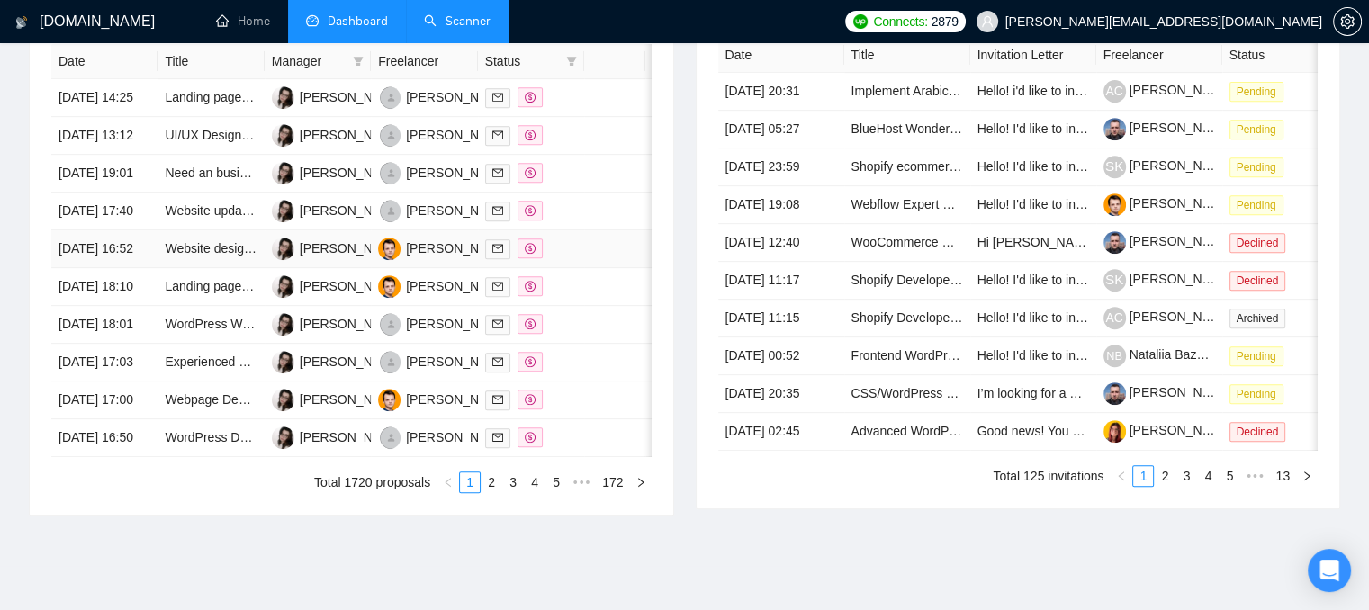
scroll to position [990, 0]
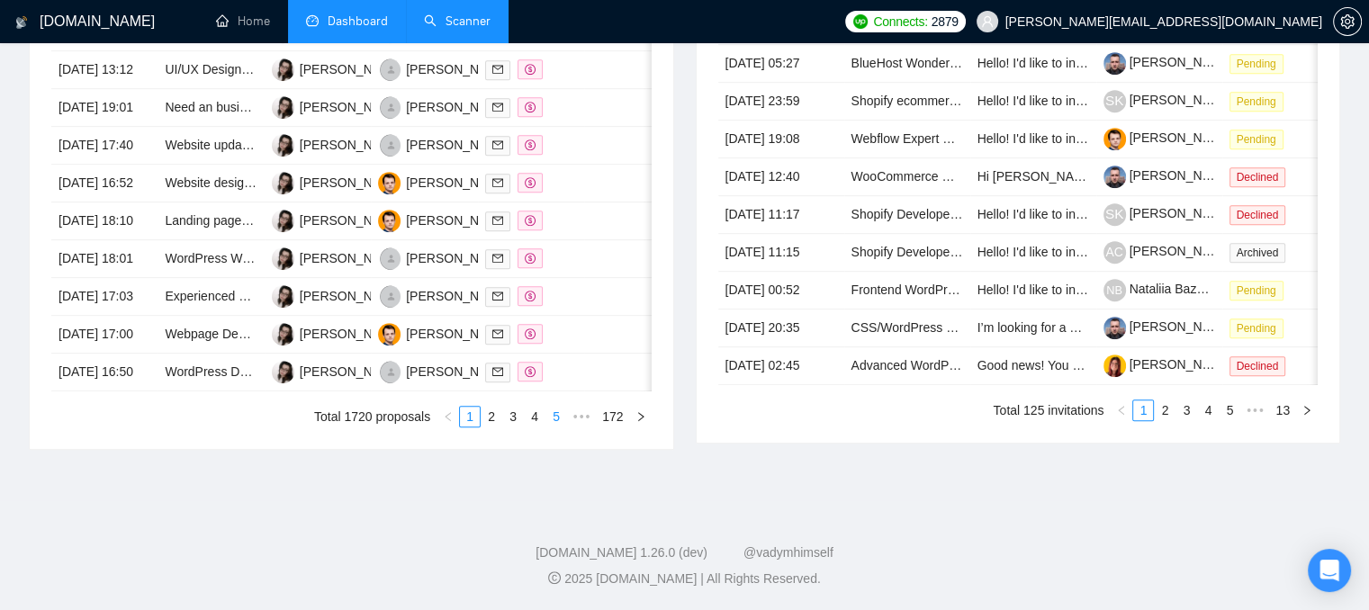
click at [556, 427] on link "5" at bounding box center [557, 417] width 20 height 20
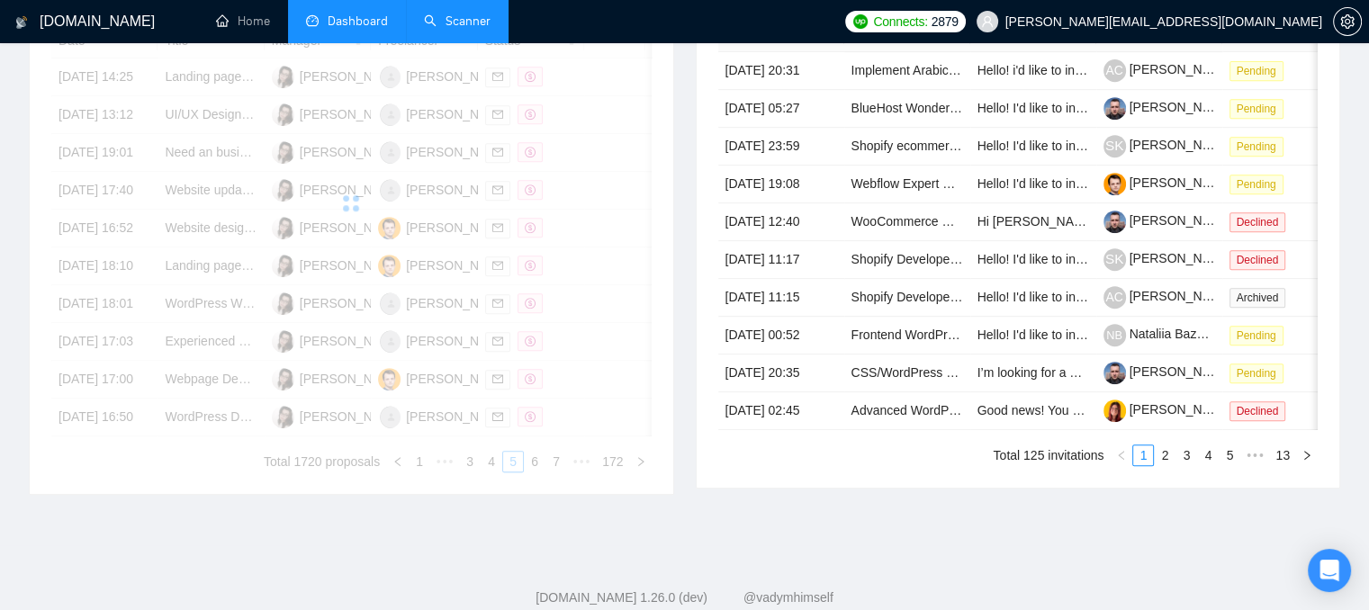
scroll to position [720, 0]
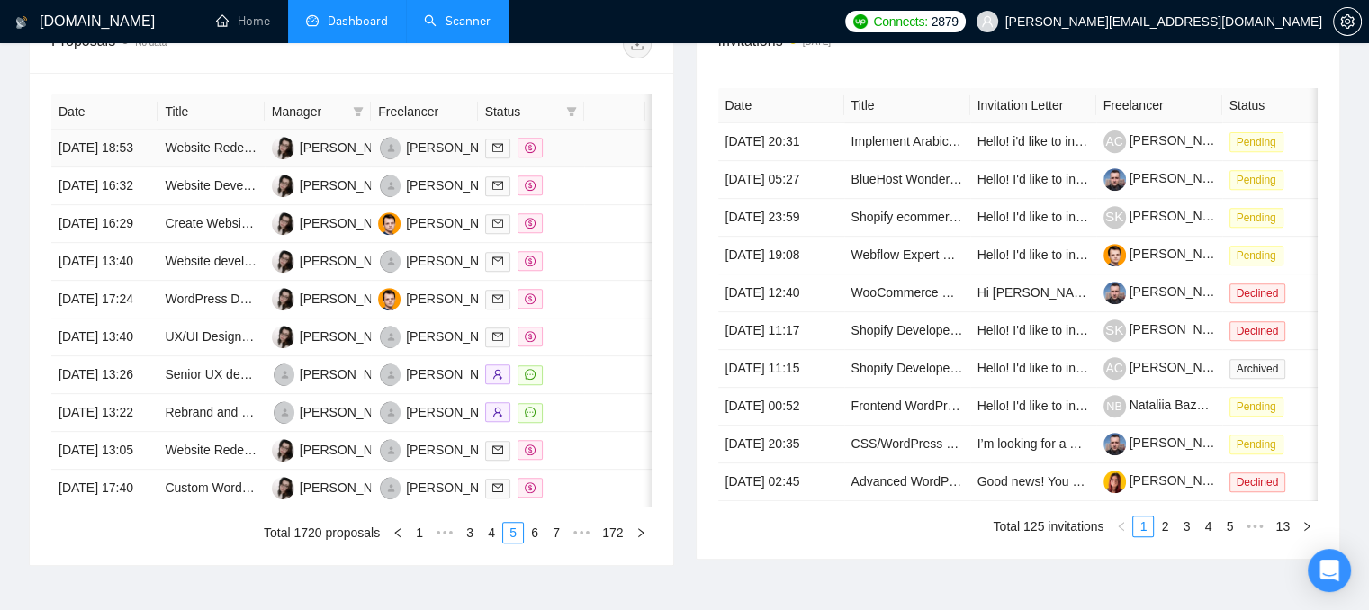
click at [570, 158] on div at bounding box center [531, 148] width 92 height 21
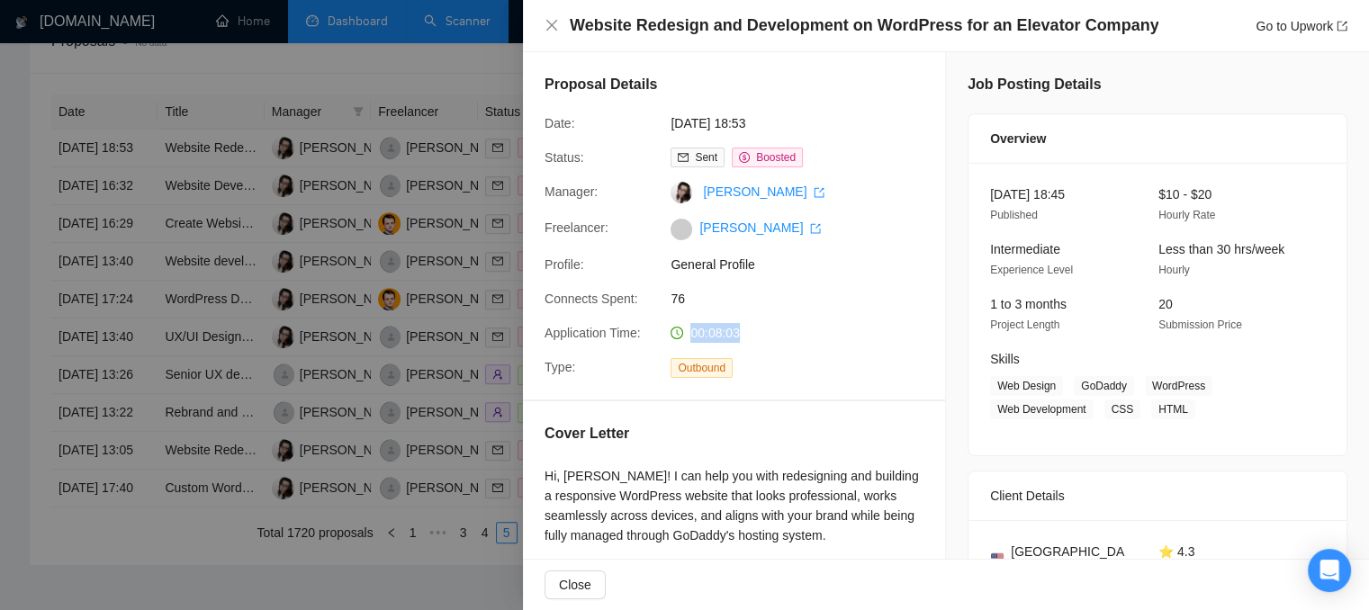
drag, startPoint x: 738, startPoint y: 339, endPoint x: 682, endPoint y: 321, distance: 58.7
click at [682, 321] on div "Proposal Details Date: 06 Aug, 2025 18:53 Status: Sent Boosted Manager: Polina …" at bounding box center [734, 226] width 422 height 348
click at [445, 209] on div at bounding box center [684, 305] width 1369 height 610
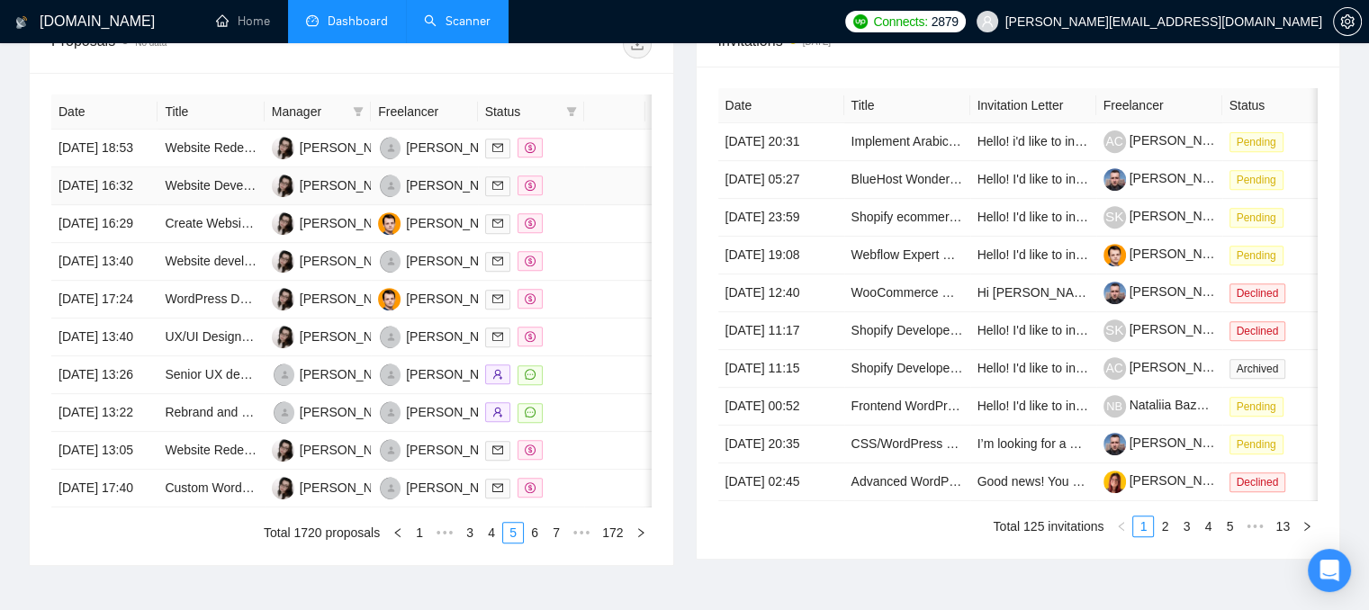
click at [569, 196] on div at bounding box center [531, 186] width 92 height 21
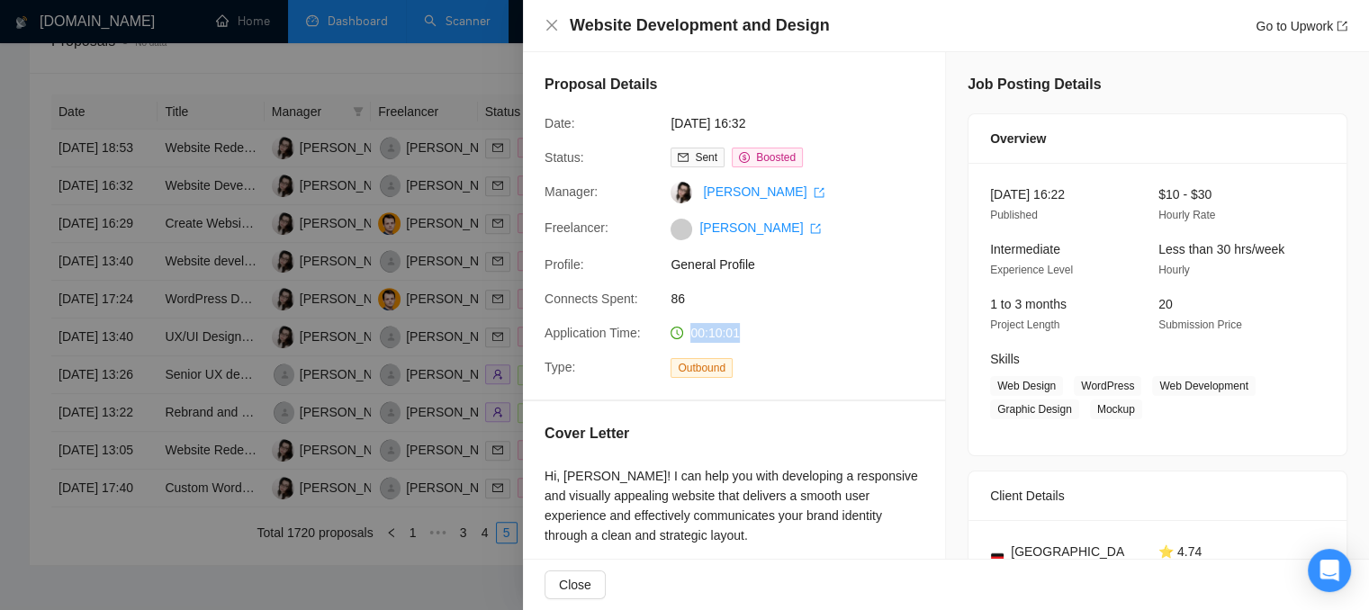
drag, startPoint x: 743, startPoint y: 337, endPoint x: 682, endPoint y: 329, distance: 60.9
click at [682, 330] on div "00:10:01" at bounding box center [759, 333] width 190 height 20
click at [420, 188] on div at bounding box center [684, 305] width 1369 height 610
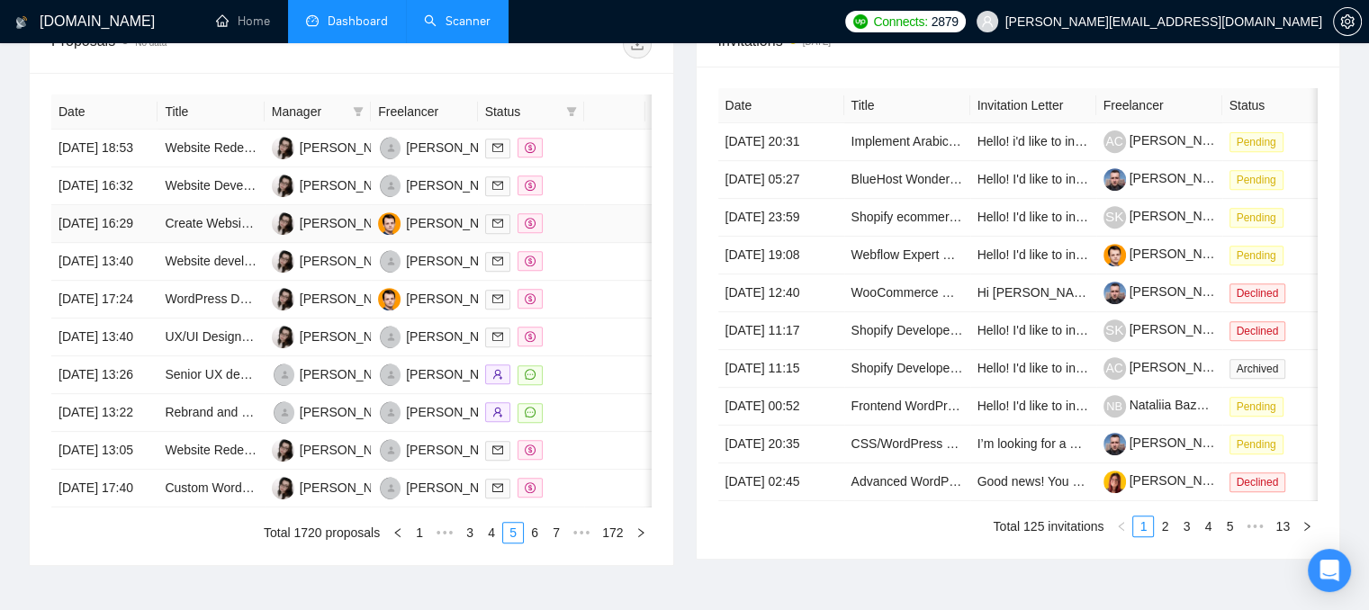
click at [575, 234] on div at bounding box center [531, 223] width 92 height 21
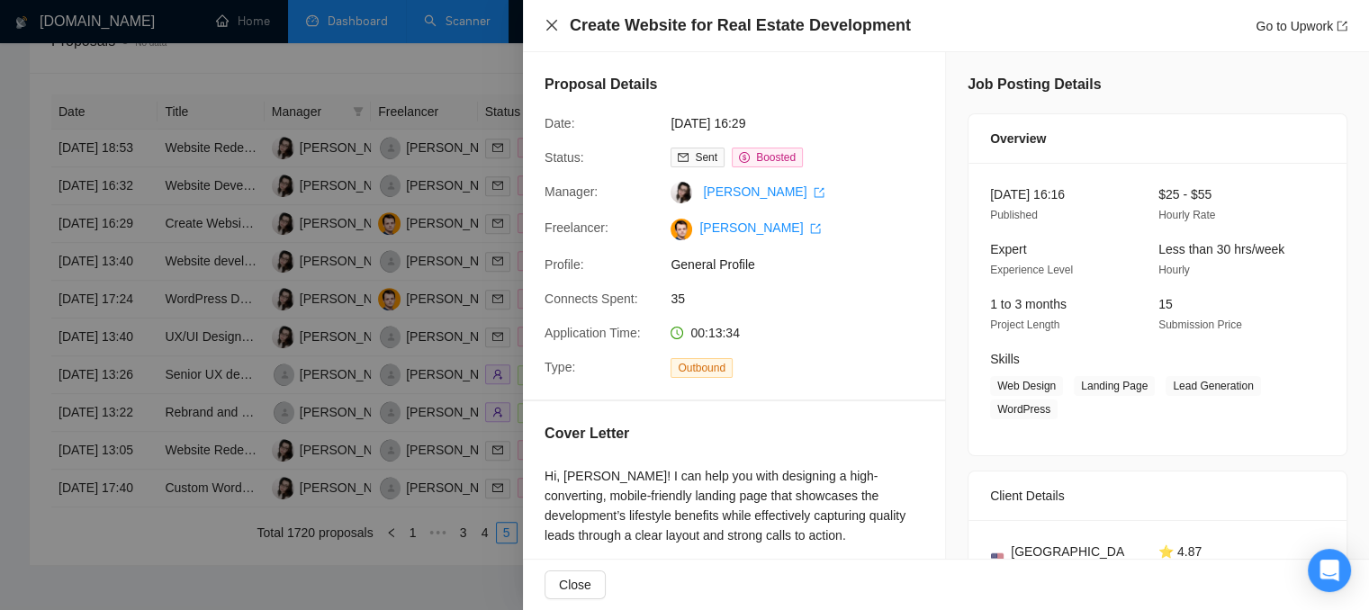
click at [551, 27] on icon "close" at bounding box center [552, 25] width 14 height 14
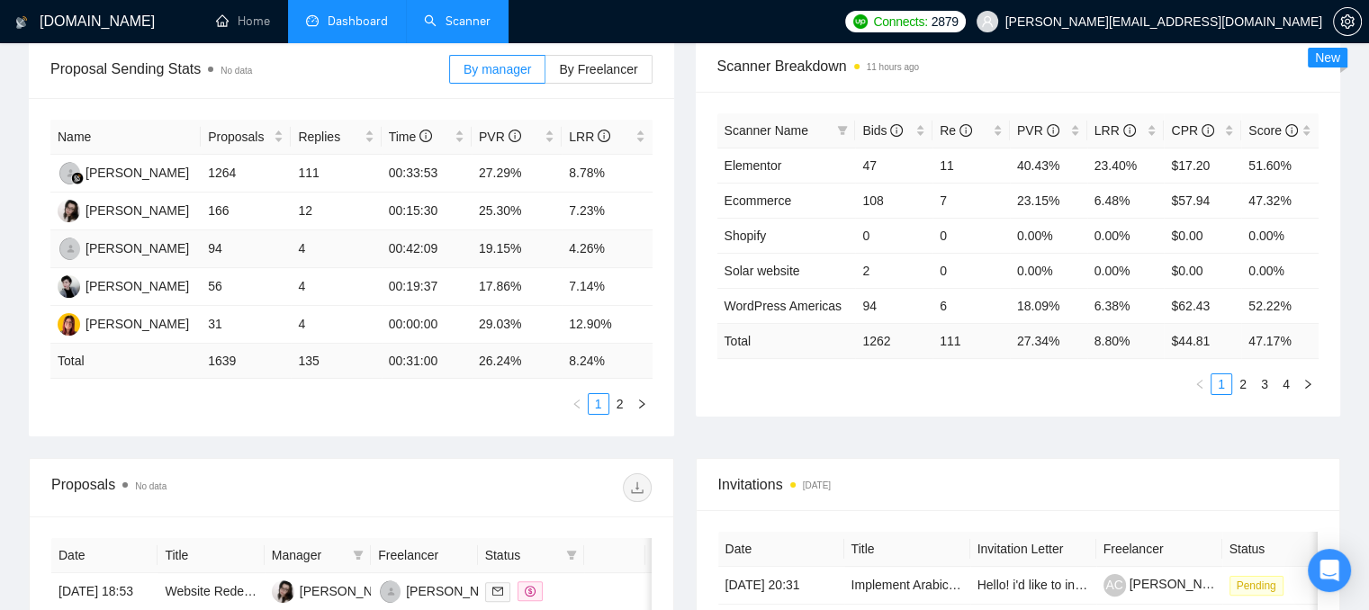
scroll to position [270, 0]
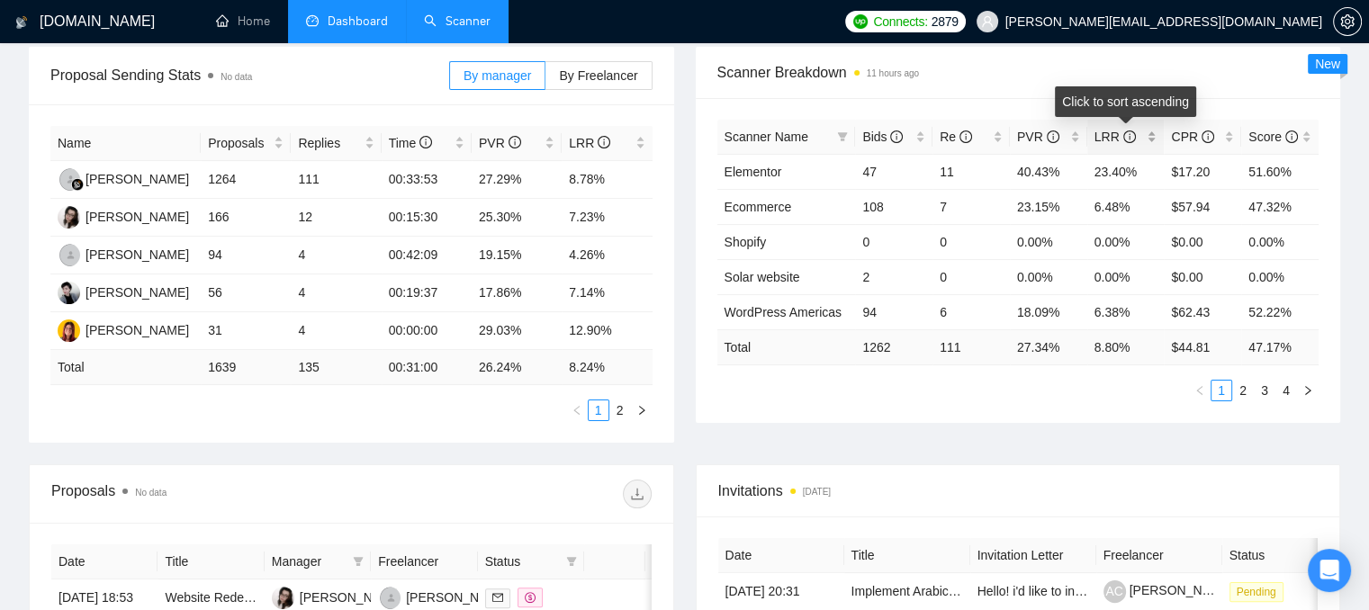
click at [1152, 141] on div "LRR" at bounding box center [1126, 137] width 63 height 20
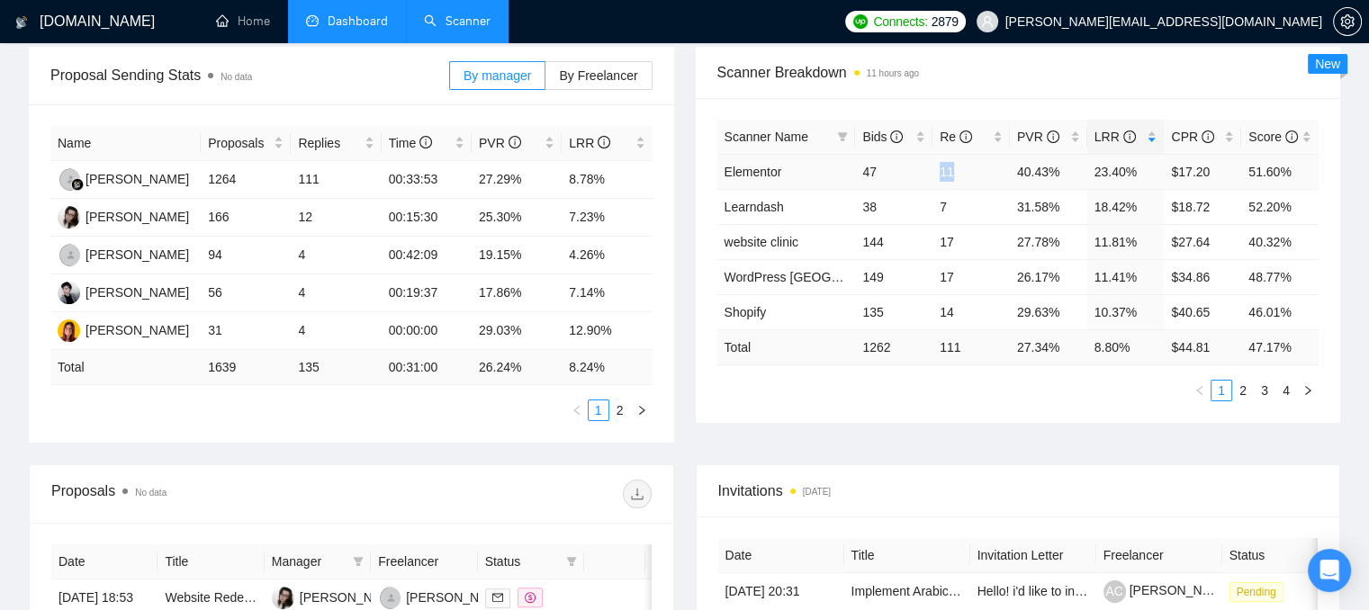
drag, startPoint x: 938, startPoint y: 169, endPoint x: 957, endPoint y: 170, distance: 18.9
click at [957, 170] on td "11" at bounding box center [971, 171] width 77 height 35
drag, startPoint x: 1170, startPoint y: 167, endPoint x: 1216, endPoint y: 170, distance: 47.0
click at [1216, 170] on td "$17.20" at bounding box center [1202, 171] width 77 height 35
drag, startPoint x: 937, startPoint y: 170, endPoint x: 958, endPoint y: 170, distance: 20.7
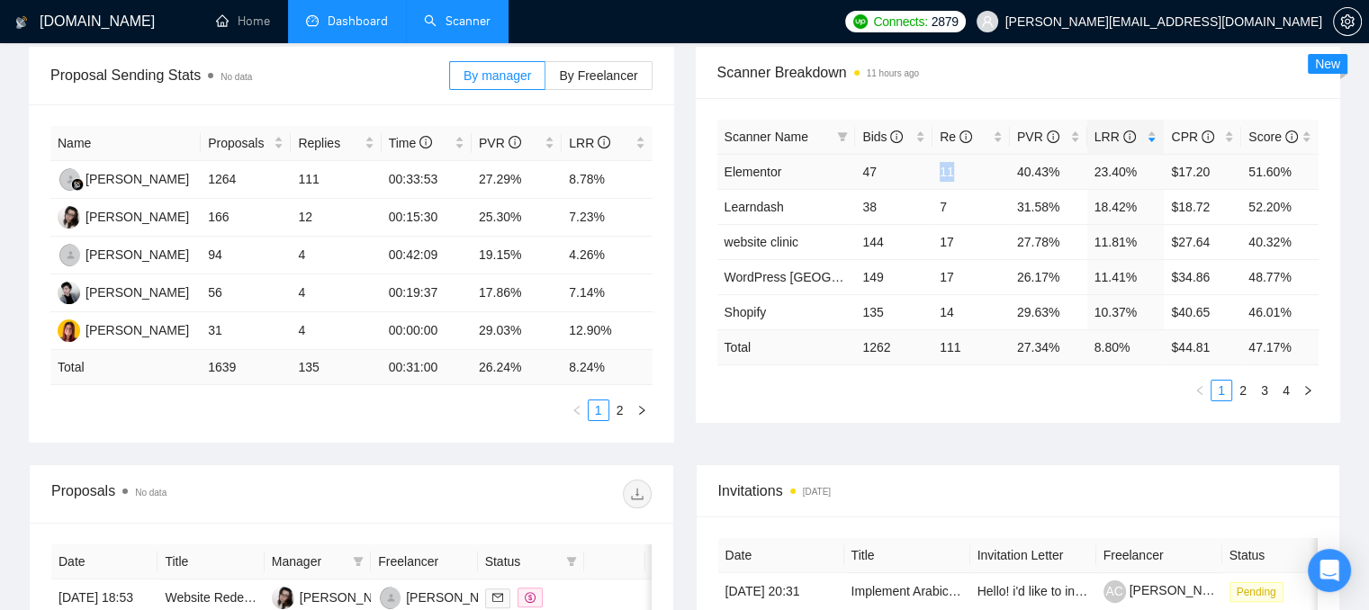
click at [958, 170] on td "11" at bounding box center [971, 171] width 77 height 35
click at [840, 134] on icon "filter" at bounding box center [843, 136] width 10 height 9
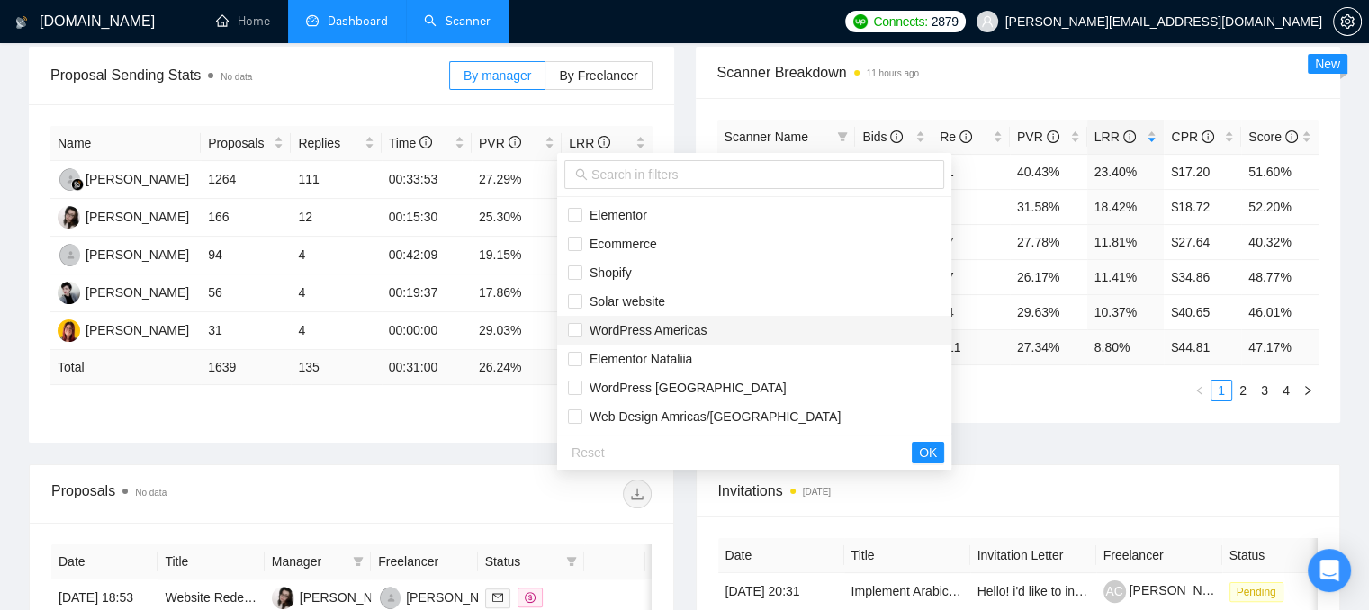
click at [587, 331] on span "WordPress Americas" at bounding box center [645, 330] width 124 height 14
checkbox input "true"
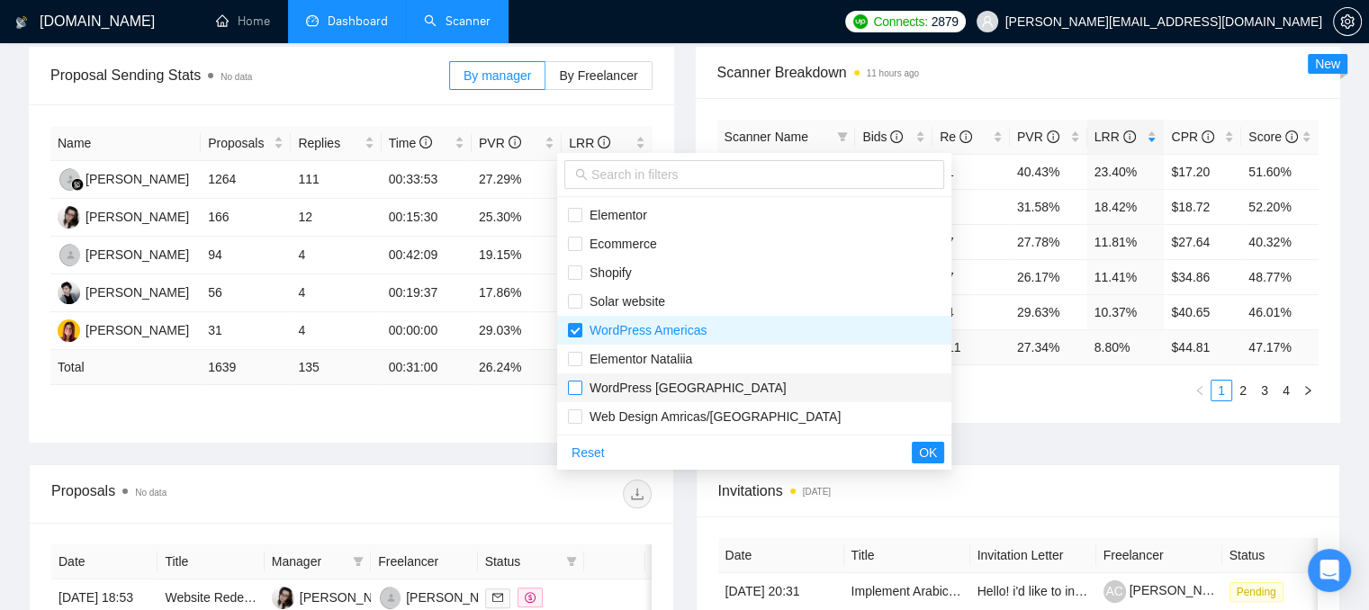
click at [571, 386] on input "checkbox" at bounding box center [575, 388] width 14 height 14
checkbox input "true"
click at [919, 450] on span "OK" at bounding box center [928, 453] width 18 height 20
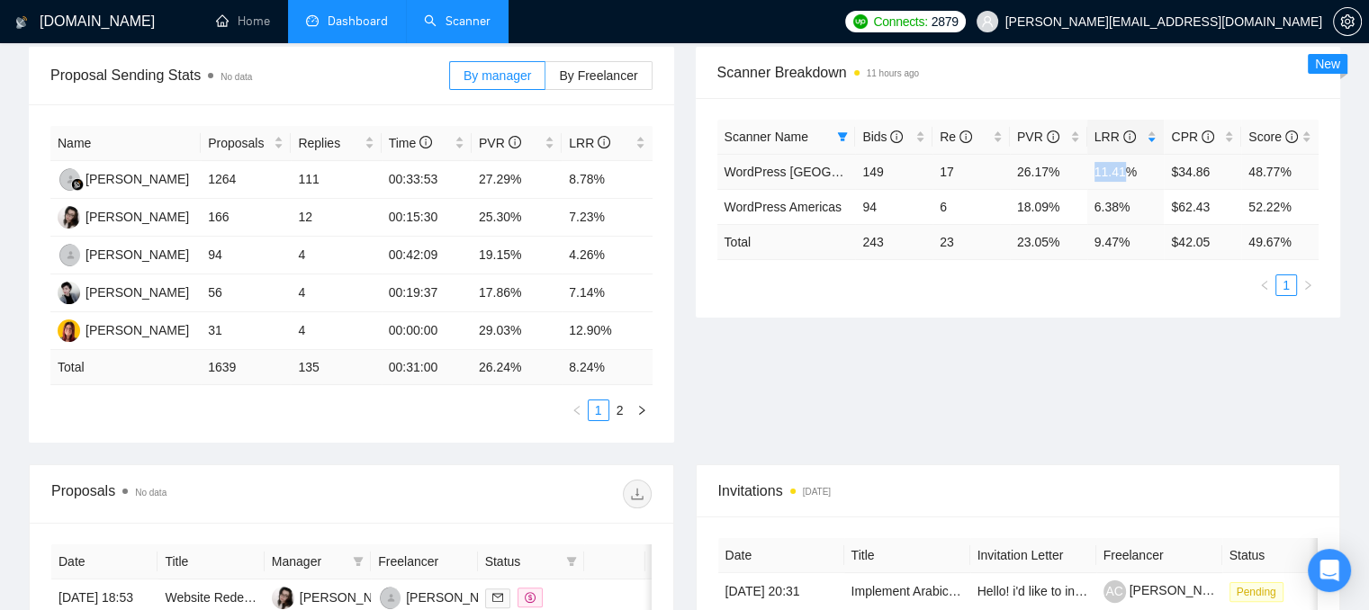
drag, startPoint x: 1094, startPoint y: 174, endPoint x: 1127, endPoint y: 171, distance: 33.4
click at [1127, 171] on td "11.41%" at bounding box center [1126, 171] width 77 height 35
drag, startPoint x: 1089, startPoint y: 207, endPoint x: 1121, endPoint y: 199, distance: 33.4
click at [1121, 199] on td "6.38%" at bounding box center [1126, 206] width 77 height 35
click at [1109, 173] on td "11.41%" at bounding box center [1126, 171] width 77 height 35
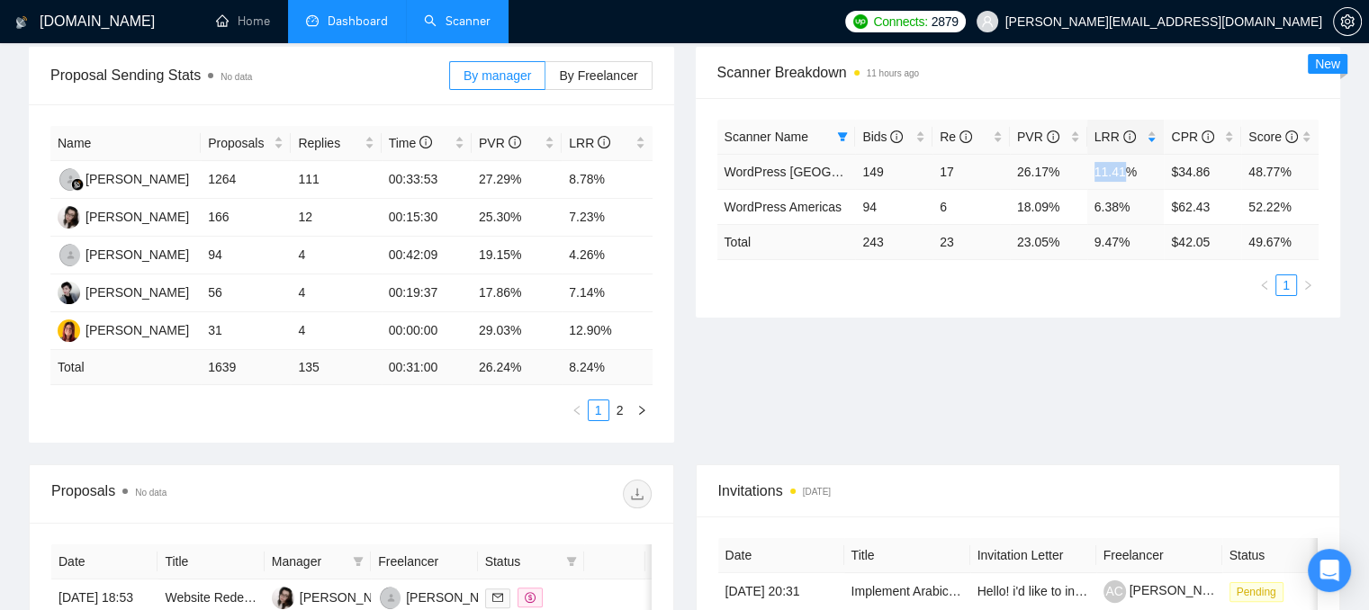
click at [1109, 173] on td "11.41%" at bounding box center [1126, 171] width 77 height 35
drag, startPoint x: 938, startPoint y: 210, endPoint x: 956, endPoint y: 209, distance: 18.0
click at [956, 209] on td "6" at bounding box center [971, 206] width 77 height 35
click at [869, 285] on ul "1" at bounding box center [1019, 286] width 602 height 22
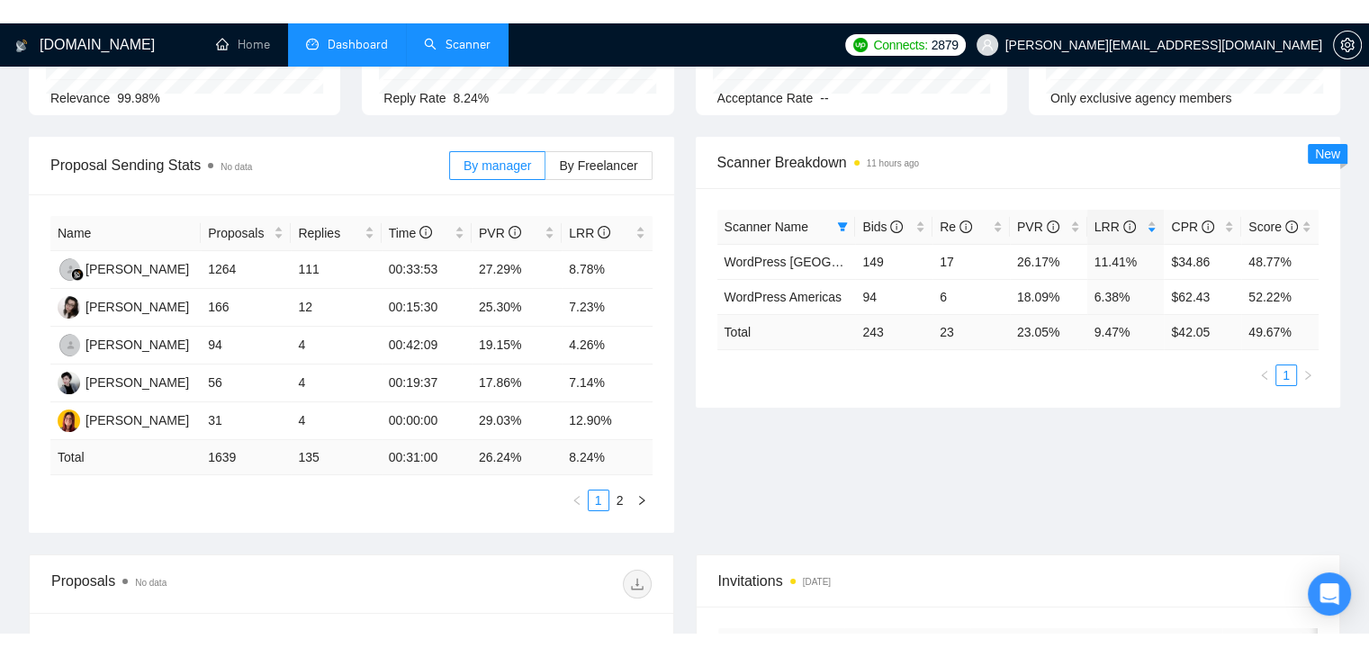
scroll to position [0, 0]
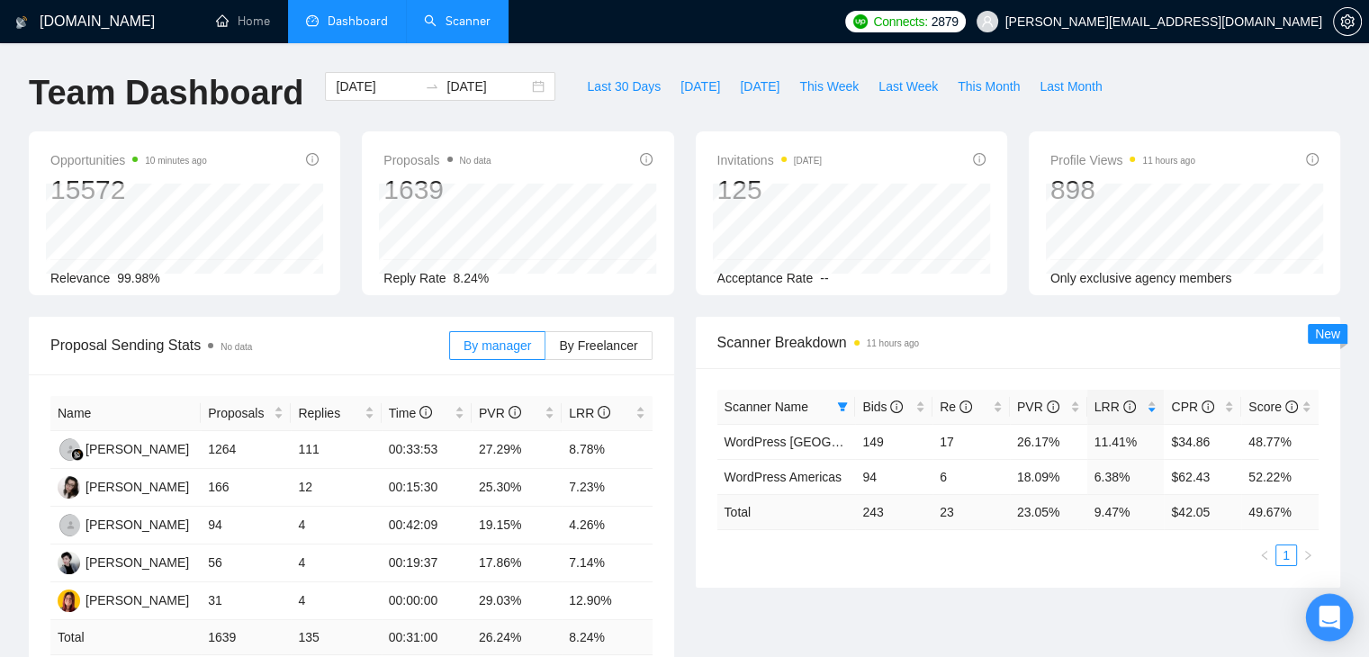
click at [1324, 599] on div "Open Intercom Messenger" at bounding box center [1330, 618] width 48 height 48
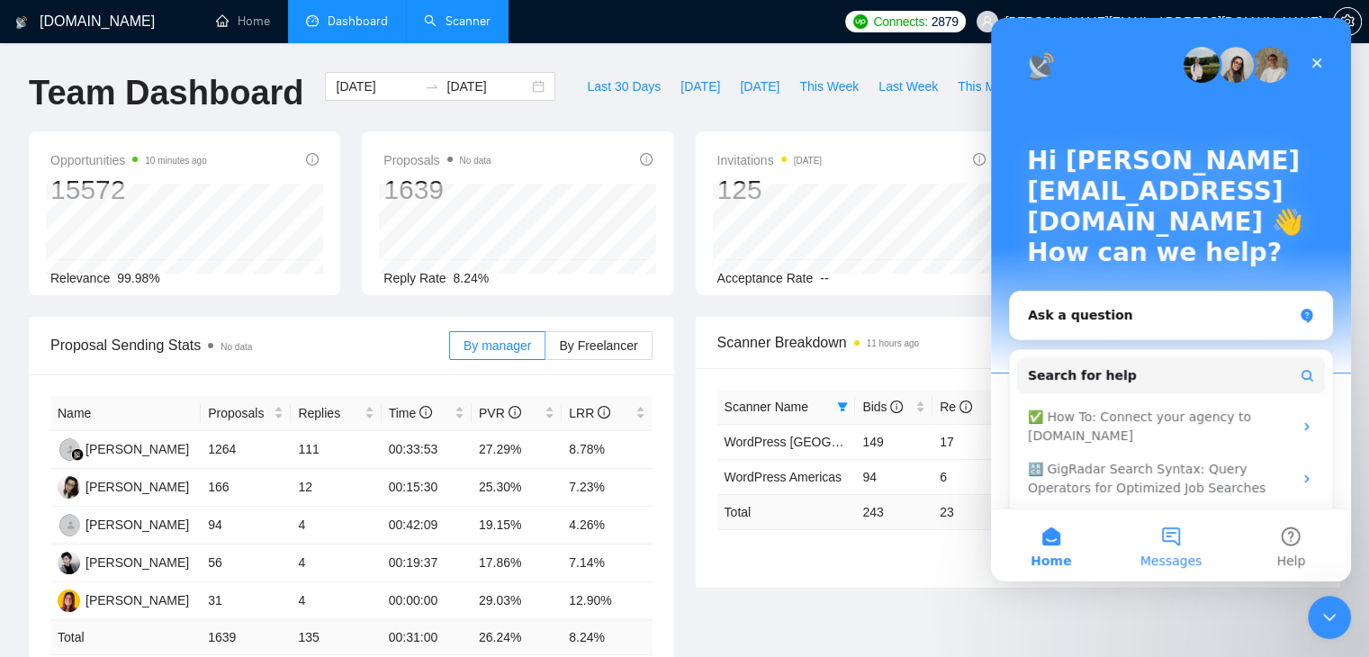
click at [1161, 545] on button "Messages" at bounding box center [1171, 546] width 120 height 72
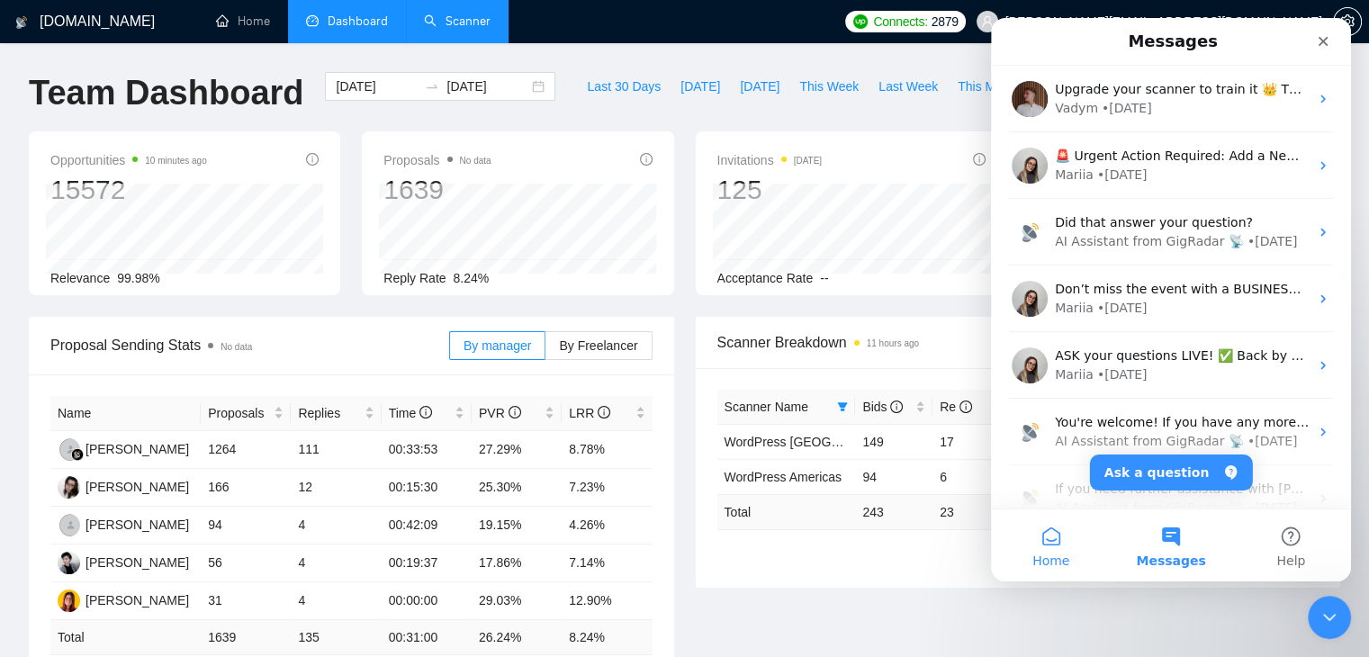
click at [1034, 530] on button "Home" at bounding box center [1051, 546] width 120 height 72
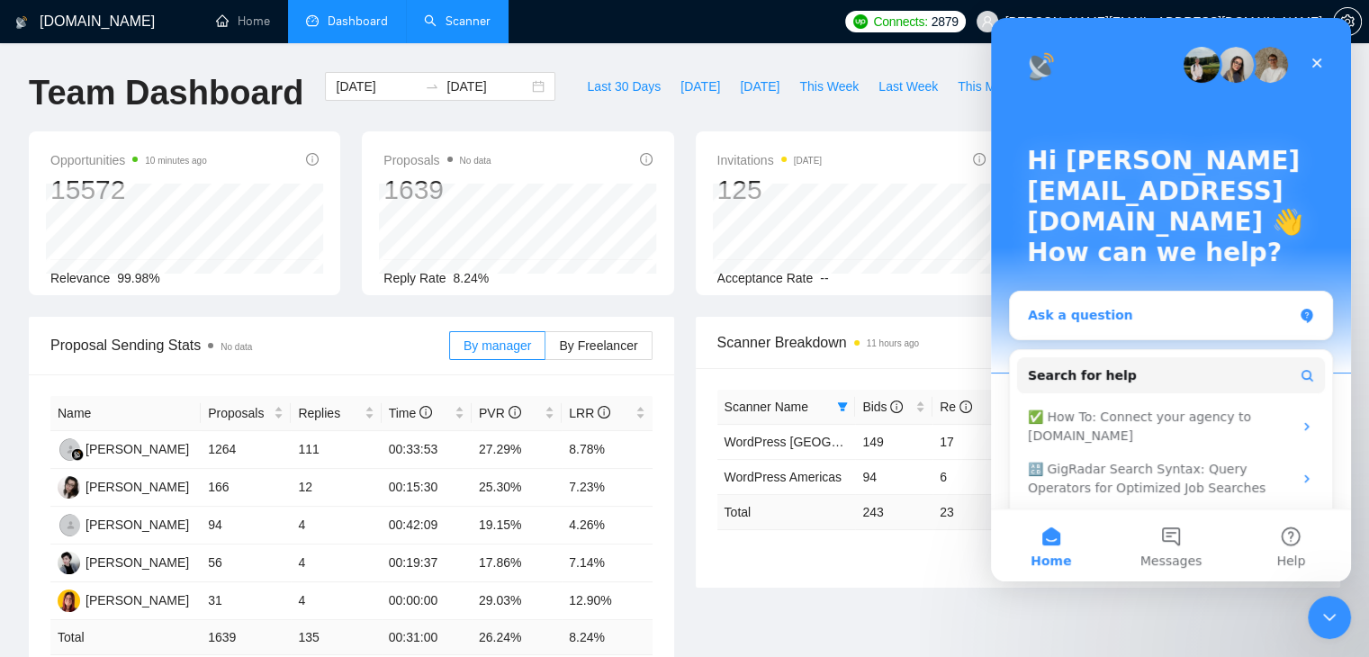
click at [1051, 306] on div "Ask a question" at bounding box center [1160, 315] width 265 height 19
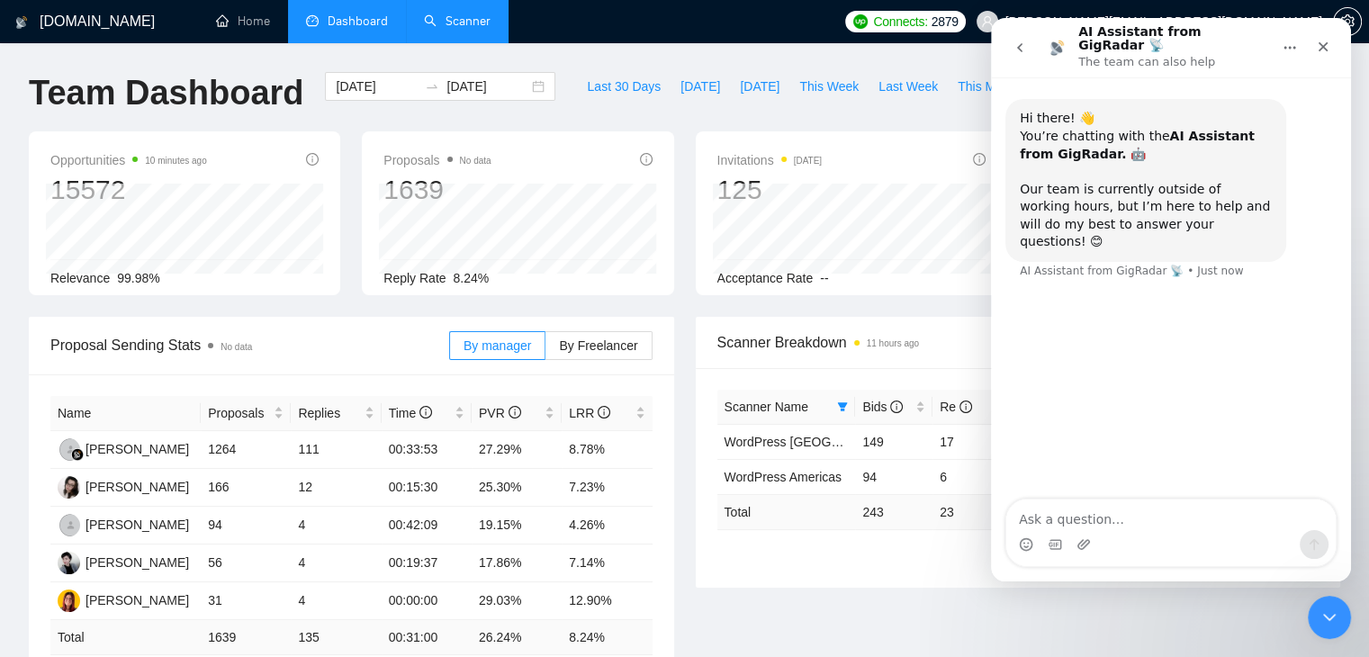
click at [1024, 32] on button "go back" at bounding box center [1020, 48] width 34 height 34
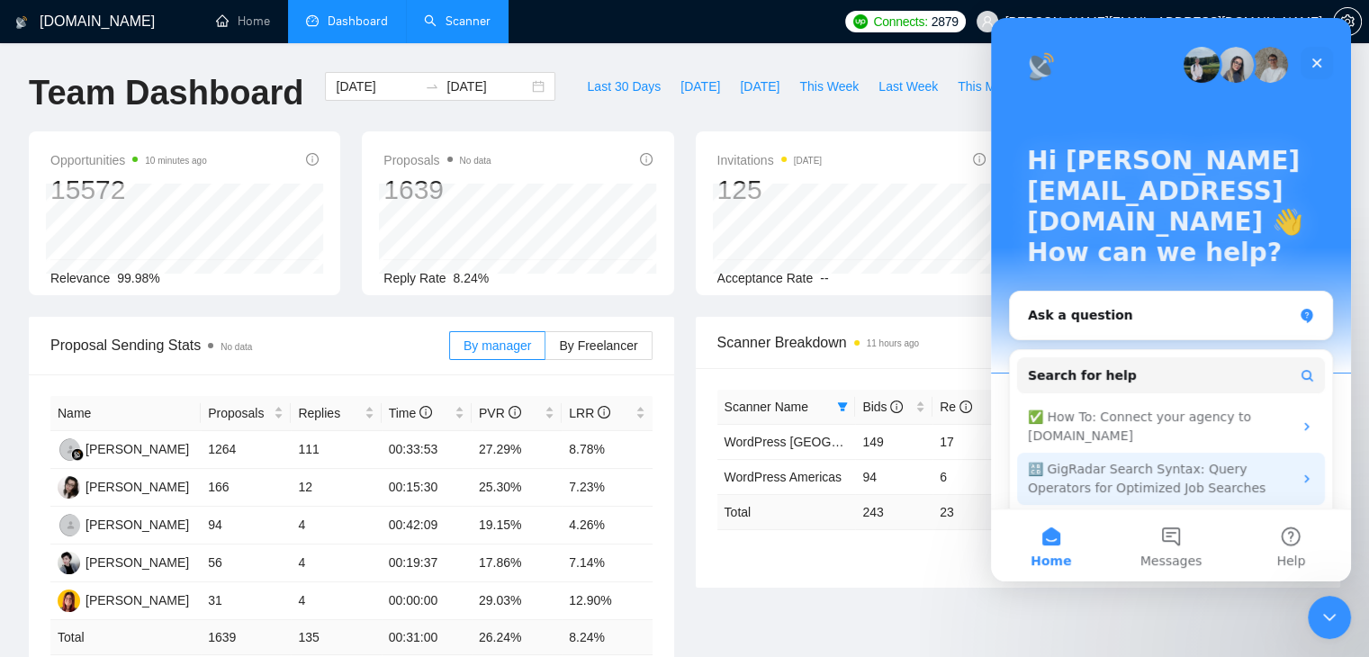
scroll to position [49, 0]
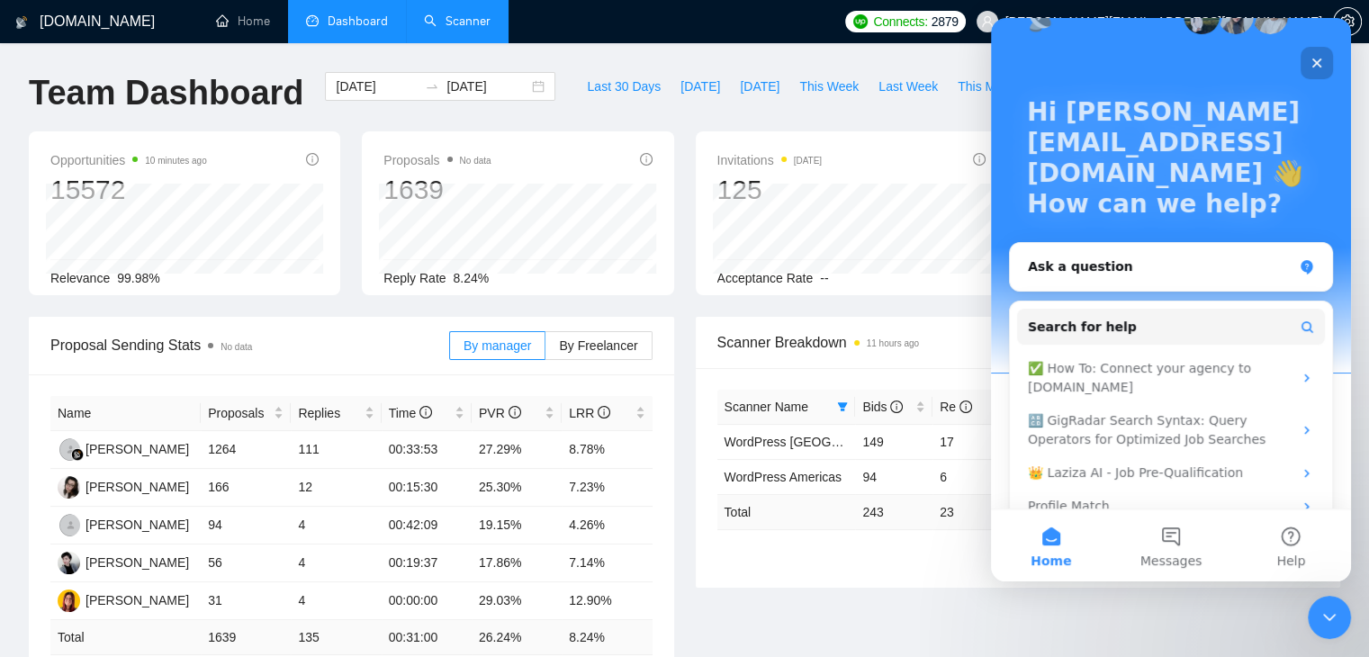
click at [1315, 61] on icon "Close" at bounding box center [1318, 64] width 10 height 10
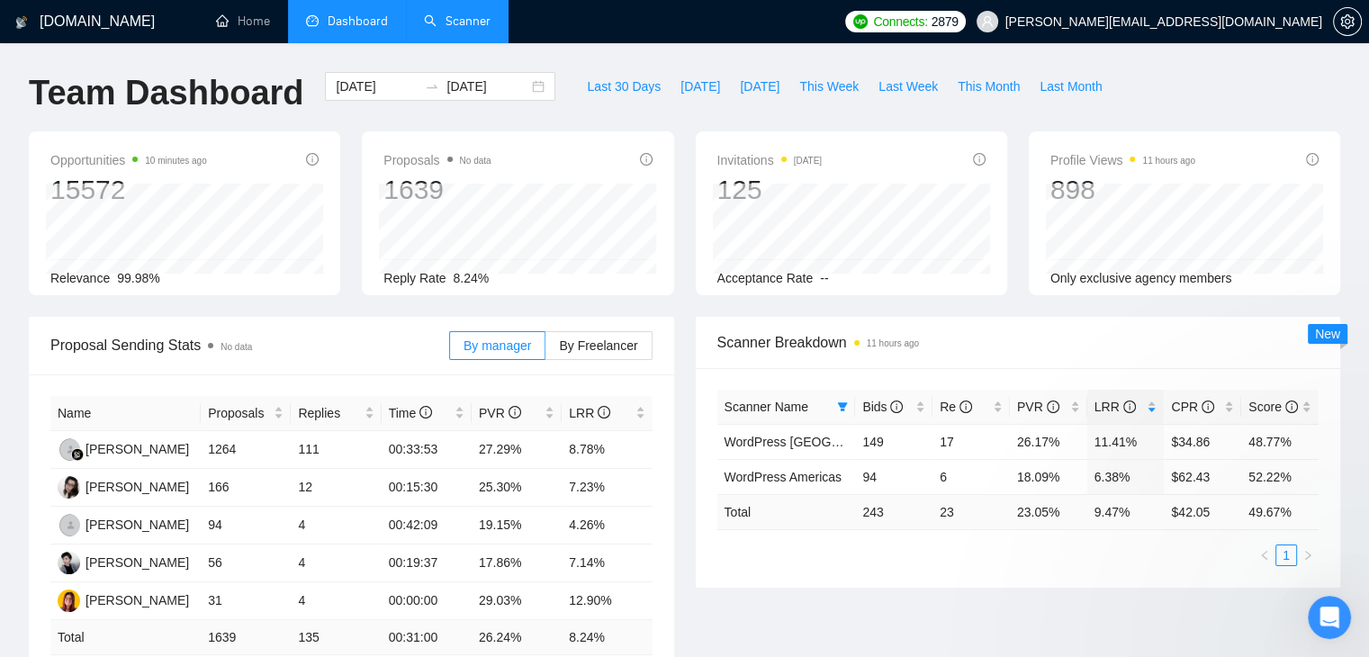
scroll to position [0, 0]
click at [467, 28] on link "Scanner" at bounding box center [457, 21] width 67 height 15
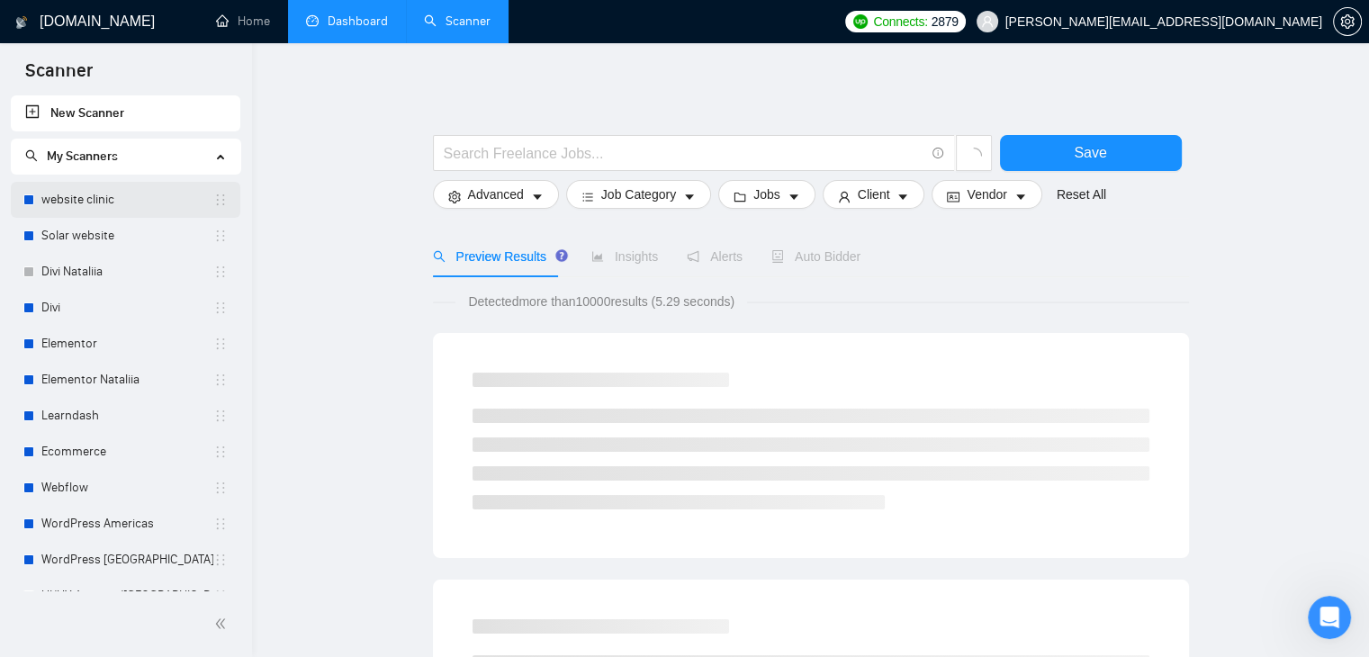
click at [173, 199] on link "website clinic" at bounding box center [127, 200] width 172 height 36
